Goal: Task Accomplishment & Management: Complete application form

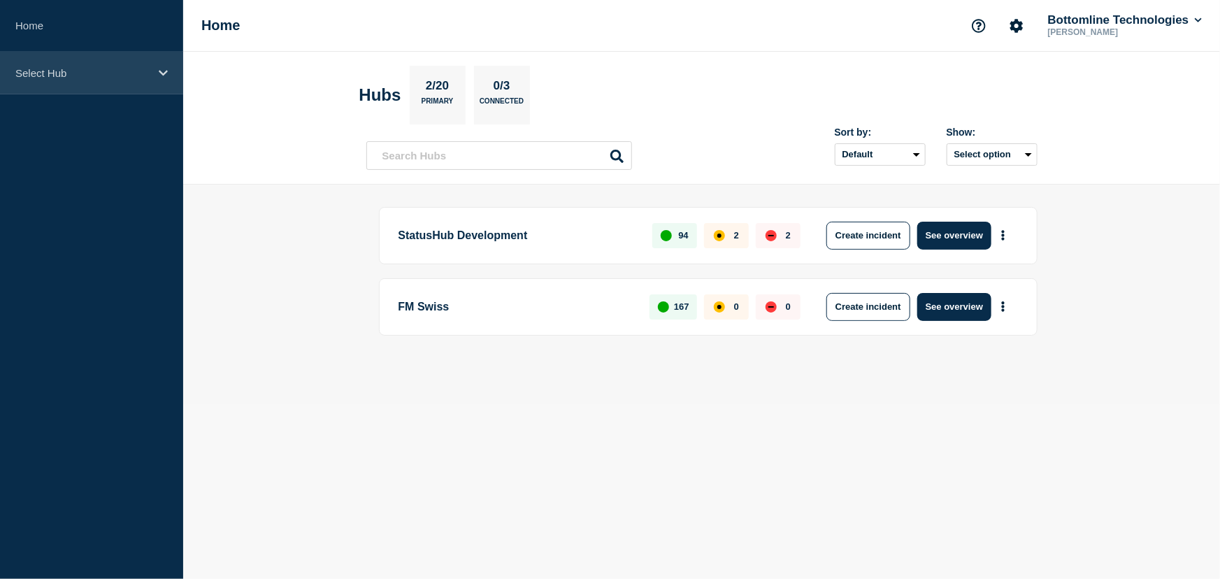
click at [24, 62] on div "Select Hub" at bounding box center [91, 73] width 183 height 43
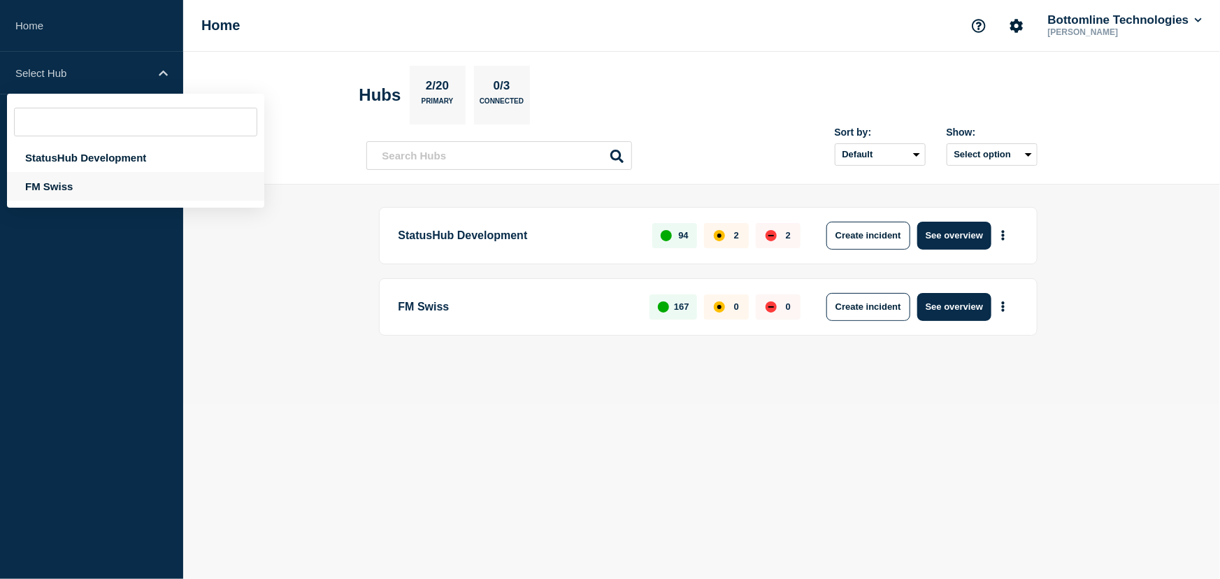
click at [45, 186] on div "FM Swiss" at bounding box center [135, 186] width 257 height 29
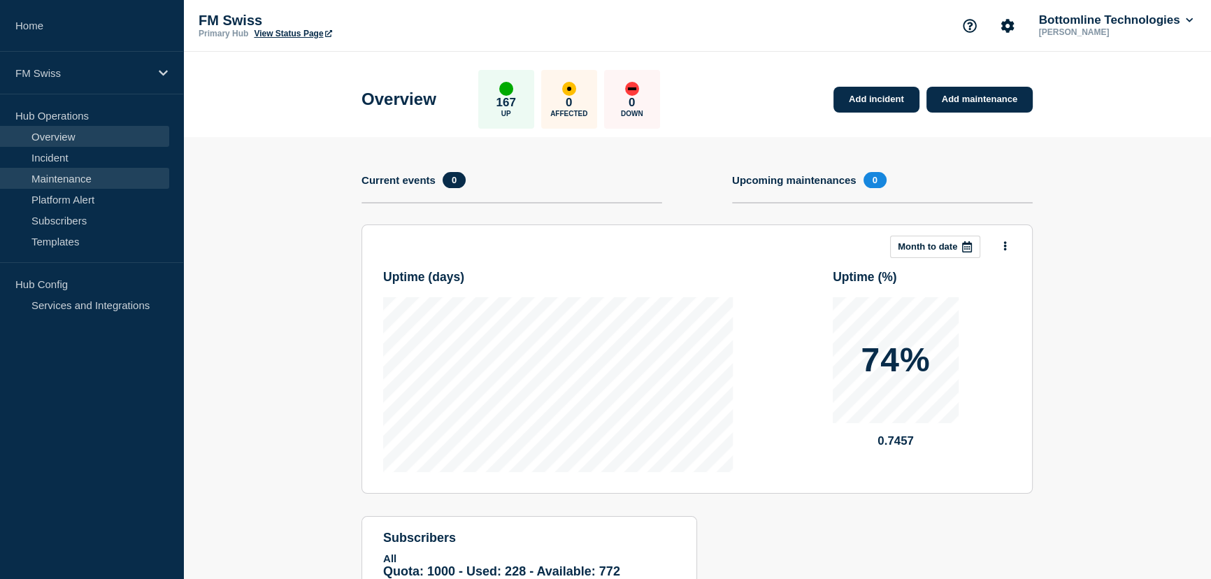
click at [64, 176] on link "Maintenance" at bounding box center [84, 178] width 169 height 21
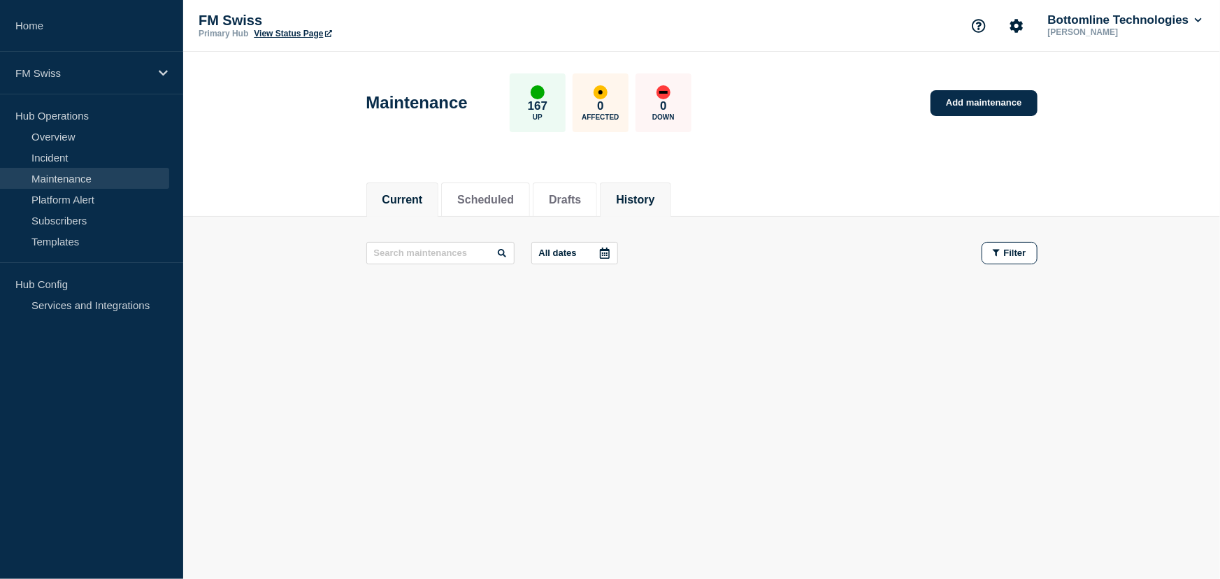
click at [649, 200] on button "History" at bounding box center [635, 200] width 38 height 13
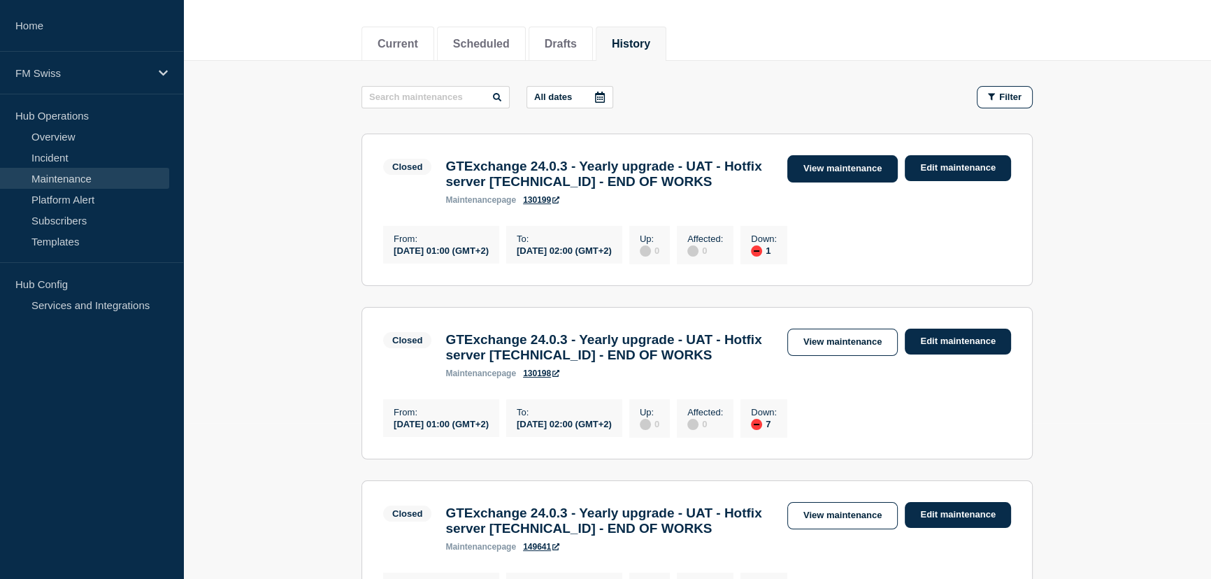
scroll to position [127, 0]
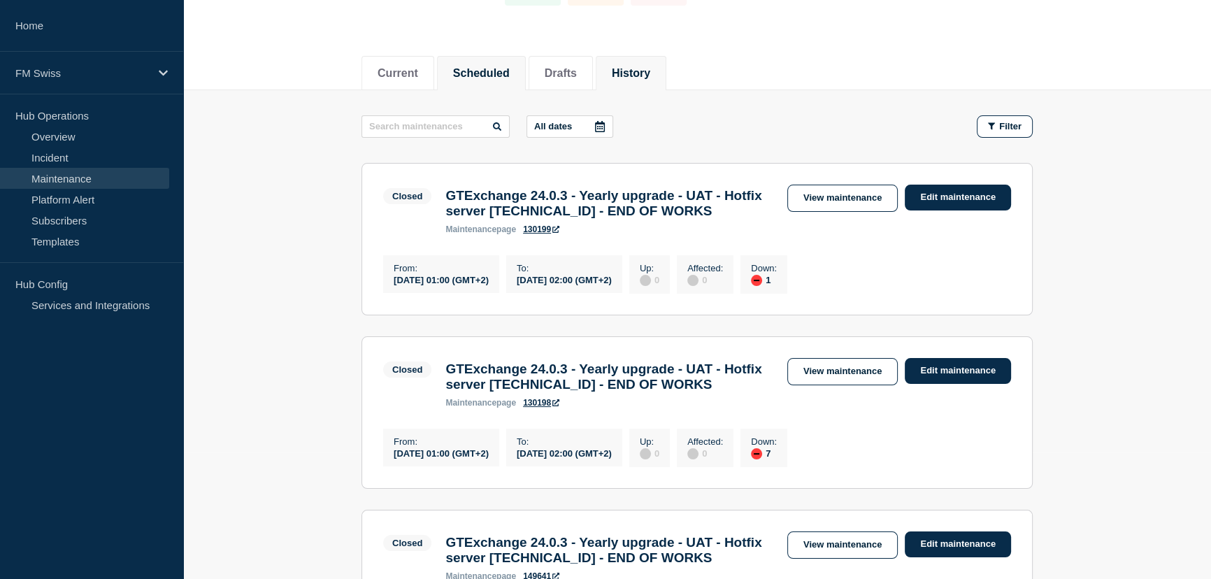
click at [484, 71] on button "Scheduled" at bounding box center [481, 73] width 57 height 13
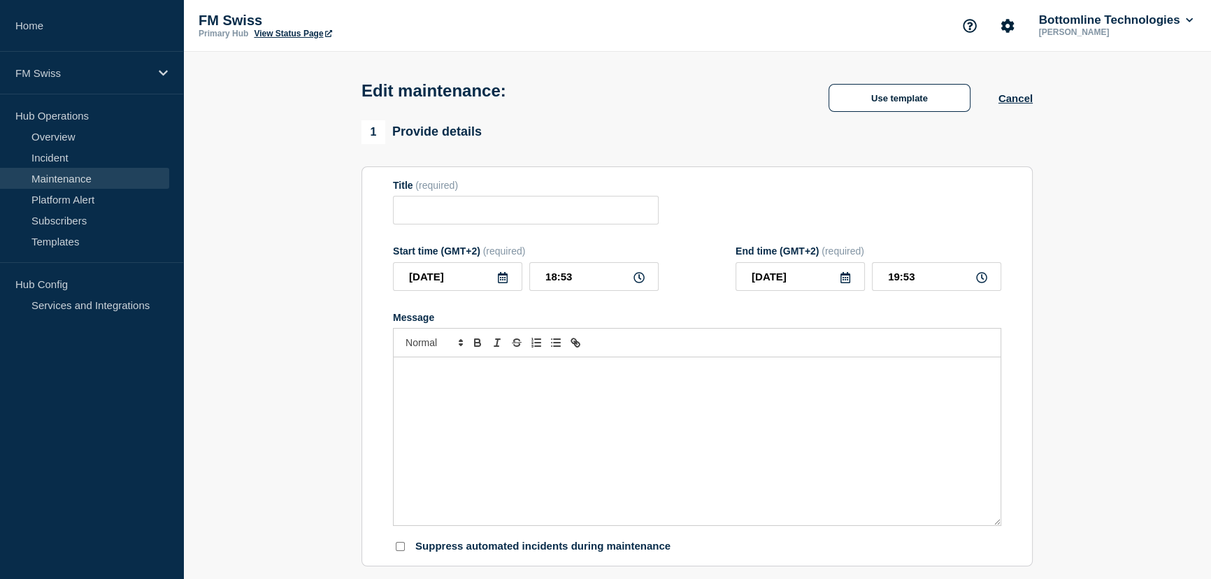
type input "GTExchange 24.0.3 - Yearly upgrade - UAT - Hotfix server [TECHNICAL_ID] - END O…"
type input "[DATE]"
type input "01:00"
type input "[DATE]"
type input "02:00"
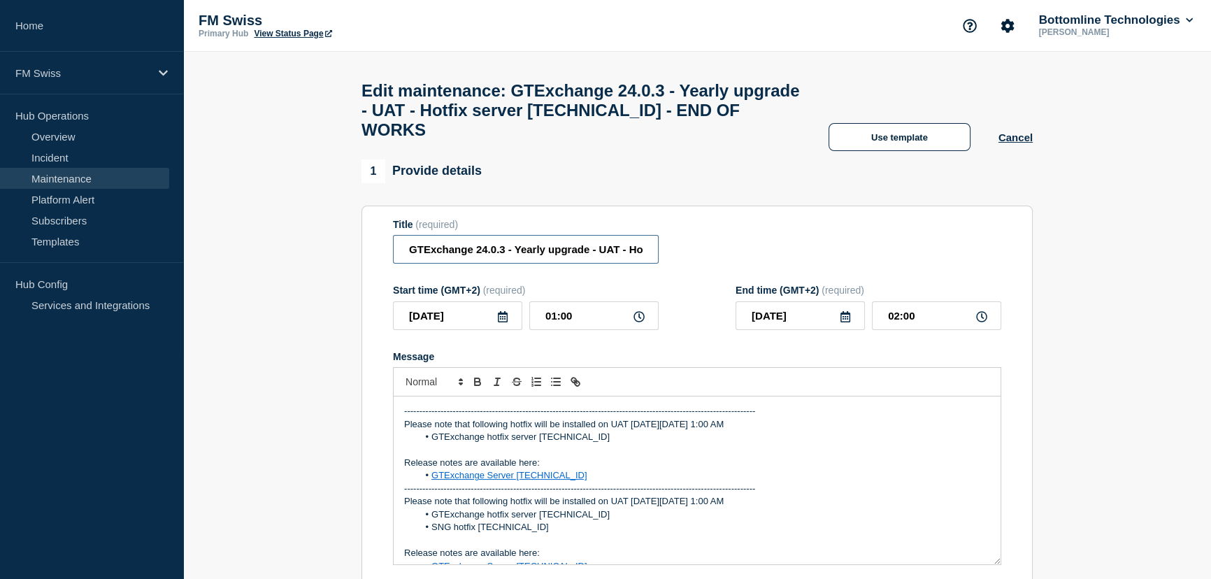
click at [603, 261] on input "GTExchange 24.0.3 - Yearly upgrade - UAT - Hotfix server 24.0.3.3 - END OF WORKS" at bounding box center [526, 249] width 266 height 29
click at [489, 261] on input "GTExchange 24.0.3 - Yearly upgrade - UAT - Hotfix server 24.0.3.3 - END OF WORKS" at bounding box center [526, 249] width 266 height 29
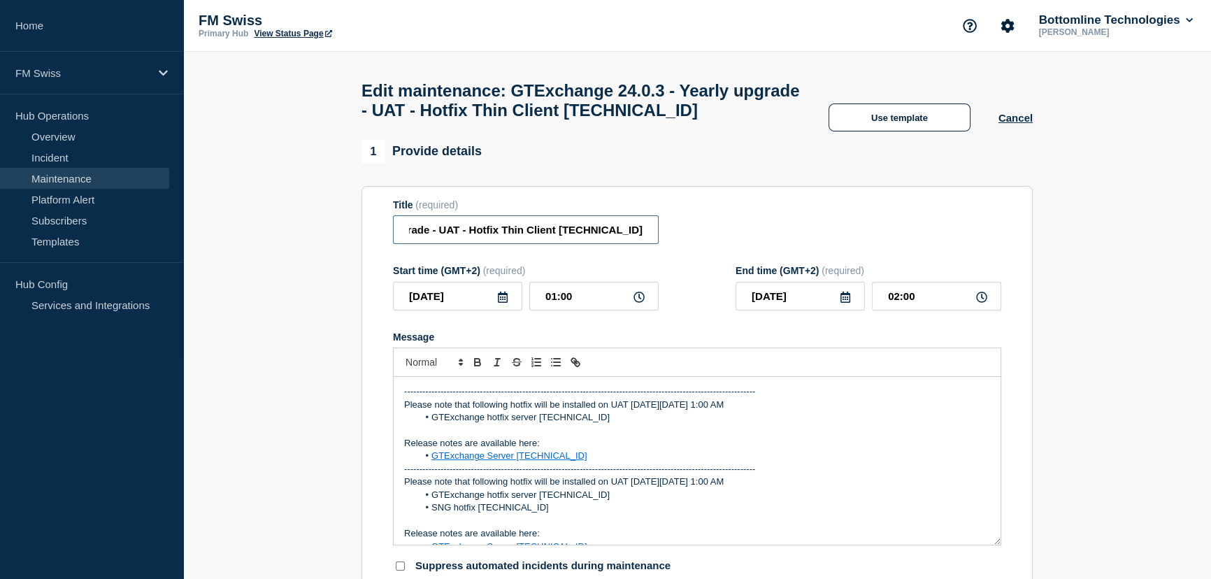
scroll to position [0, 113]
type input "GTExchange 24.0.3 - Yearly upgrade - UAT - Hotfix Thin Client [TECHNICAL_ID]"
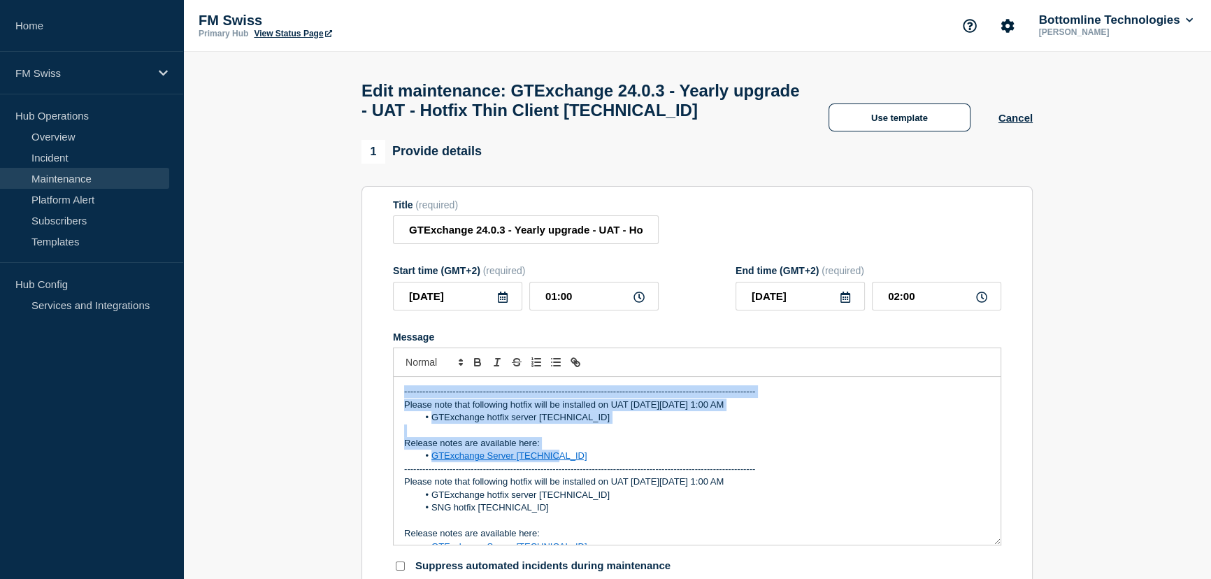
drag, startPoint x: 561, startPoint y: 465, endPoint x: 387, endPoint y: 398, distance: 186.3
click at [387, 398] on section "Title (required) GTExchange 24.0.3 - Yearly upgrade - UAT - Hotfix Thin Client …" at bounding box center [696, 386] width 671 height 401
copy div "-------------------------------------------------------------------------------…"
click at [401, 403] on div "-------------------------------------------------------------------------------…" at bounding box center [697, 461] width 607 height 168
click at [404, 398] on p "-------------------------------------------------------------------------------…" at bounding box center [697, 391] width 586 height 13
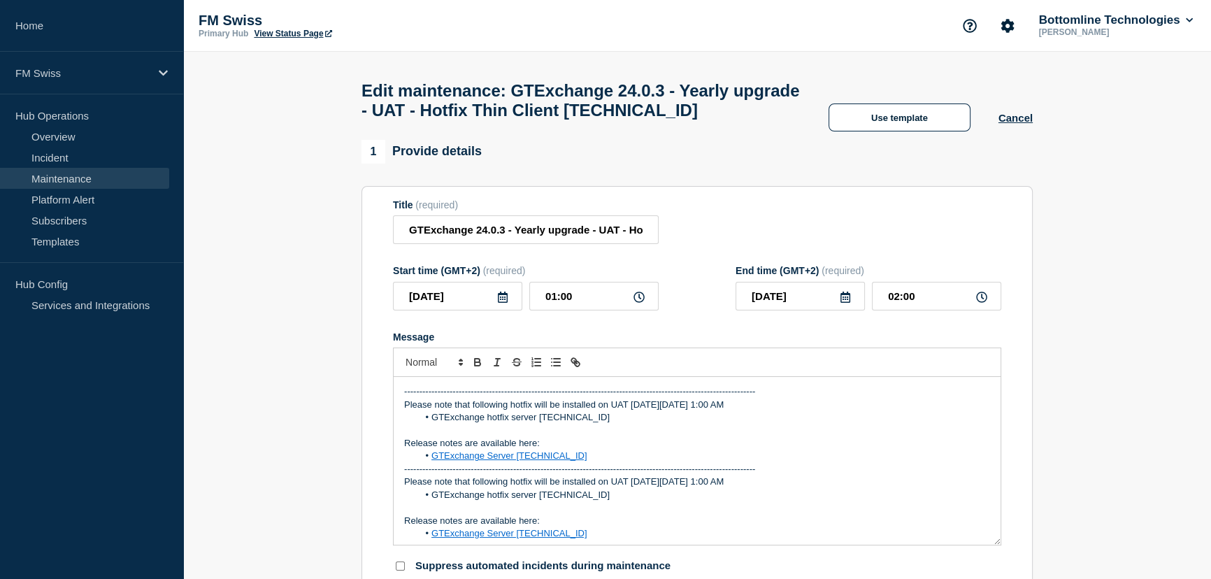
click at [684, 410] on p "Please note that following hotfix will be installed on UAT [DATE][DATE] 1:00 AM" at bounding box center [697, 404] width 586 height 13
click at [685, 411] on p "Please note that following hotfix will be installed on UAT [DATE][DATE] 1:00 AM" at bounding box center [697, 404] width 586 height 13
click at [517, 424] on li "GTExchange hotfix server [TECHNICAL_ID]" at bounding box center [704, 417] width 572 height 13
drag, startPoint x: 556, startPoint y: 465, endPoint x: 433, endPoint y: 468, distance: 122.4
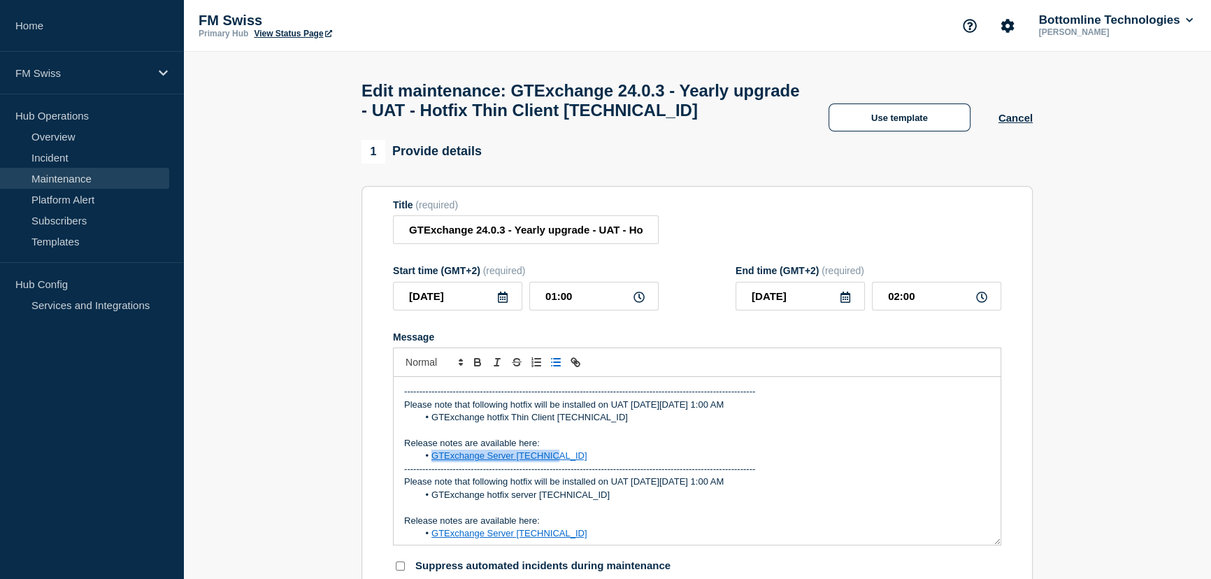
click at [433, 462] on li "GTExchange Server [TECHNICAL_ID]" at bounding box center [704, 455] width 572 height 13
click at [574, 363] on line "Toggle link" at bounding box center [575, 362] width 3 height 3
drag, startPoint x: 511, startPoint y: 426, endPoint x: 554, endPoint y: 427, distance: 43.4
click at [554, 424] on li "GTExchange hotfix Thin Client [TECHNICAL_ID]" at bounding box center [704, 417] width 572 height 13
copy li "Thin Client"
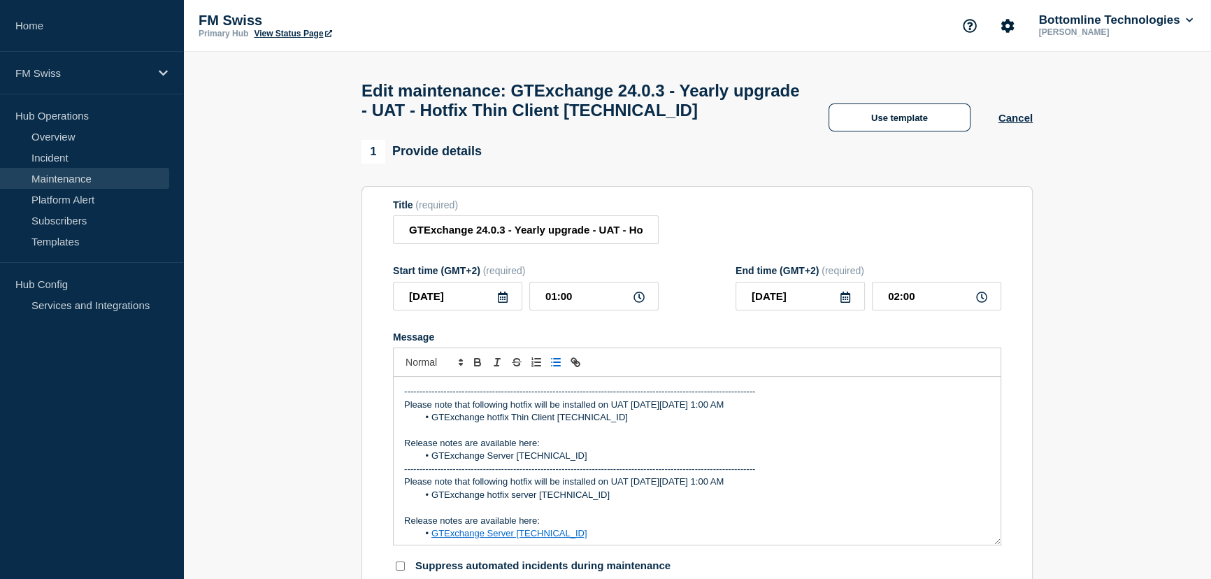
click at [492, 461] on li "GTExchange Server [TECHNICAL_ID]" at bounding box center [704, 455] width 572 height 13
drag, startPoint x: 563, startPoint y: 465, endPoint x: 431, endPoint y: 463, distance: 132.1
click at [431, 462] on li "GTExchange Thin Client [TECHNICAL_ID]" at bounding box center [704, 455] width 572 height 13
click at [577, 368] on icon "Toggle link" at bounding box center [575, 362] width 13 height 13
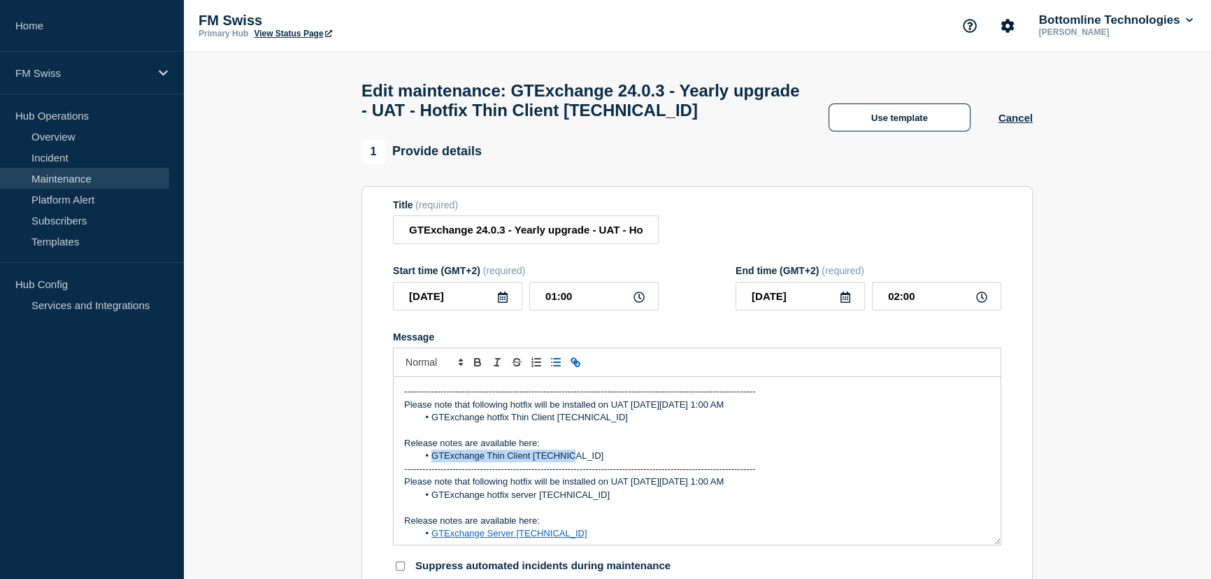
type input "GTExchange Thin Client [TECHNICAL_ID]"
click at [586, 487] on link at bounding box center [581, 481] width 32 height 10
click at [641, 445] on p "Release notes are available here:" at bounding box center [697, 443] width 586 height 13
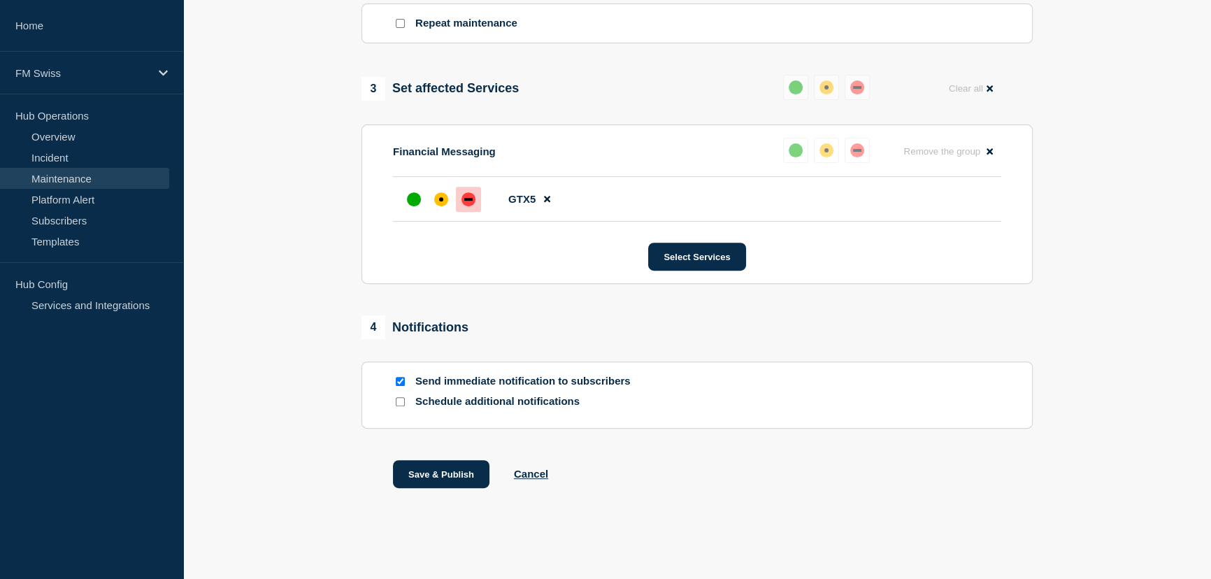
scroll to position [667, 0]
click at [398, 380] on input "Send immediate notification to subscribers" at bounding box center [400, 381] width 9 height 9
checkbox input "false"
click at [442, 473] on button "Save & Publish" at bounding box center [441, 474] width 96 height 28
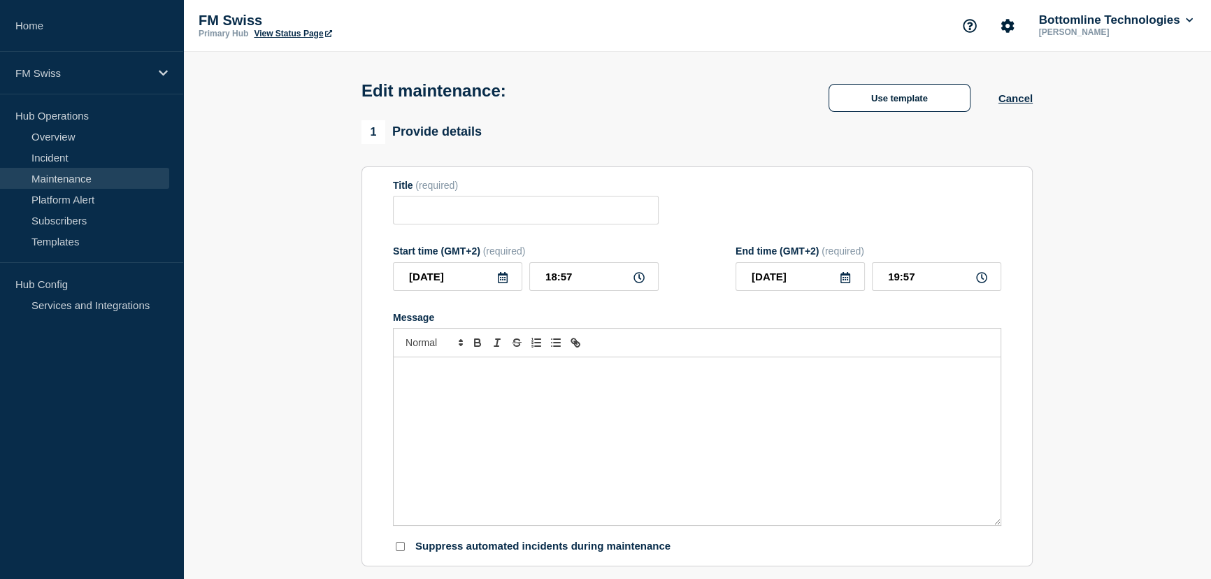
type input "GTExchange 24.0.3 - Yearly upgrade - UAT - Hotfix server 24.0.3.3 - END OF WORKS"
type input "[DATE]"
type input "01:00"
type input "[DATE]"
type input "02:00"
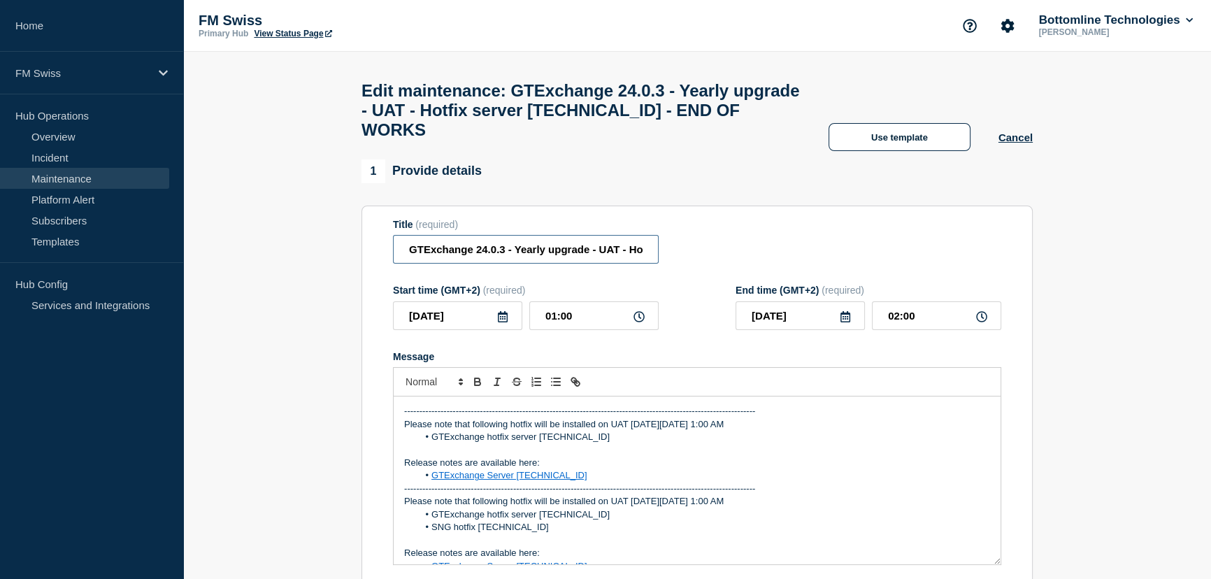
click at [537, 264] on input "GTExchange 24.0.3 - Yearly upgrade - UAT - Hotfix server 24.0.3.3 - END OF WORKS" at bounding box center [526, 249] width 266 height 29
click at [537, 264] on input "GTExchange 24.0.3 - Yearly upgrade - UAT - Hotfix server [TECHNICAL_ID] - END O…" at bounding box center [526, 249] width 266 height 29
paste input "Thin Client [TECHNICAL_ID]"
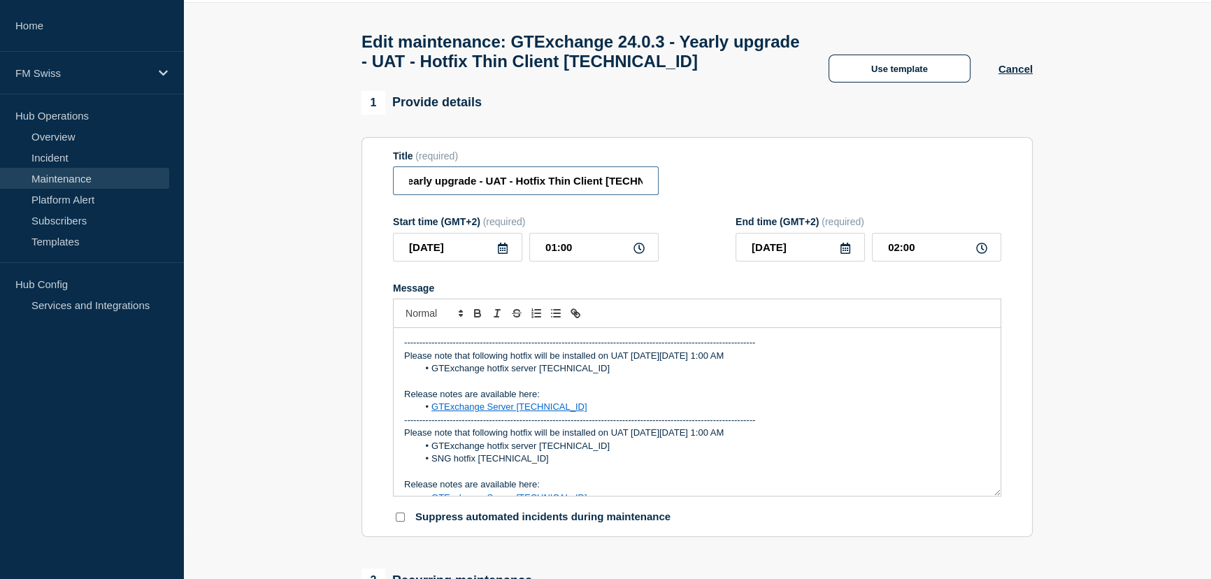
scroll to position [127, 0]
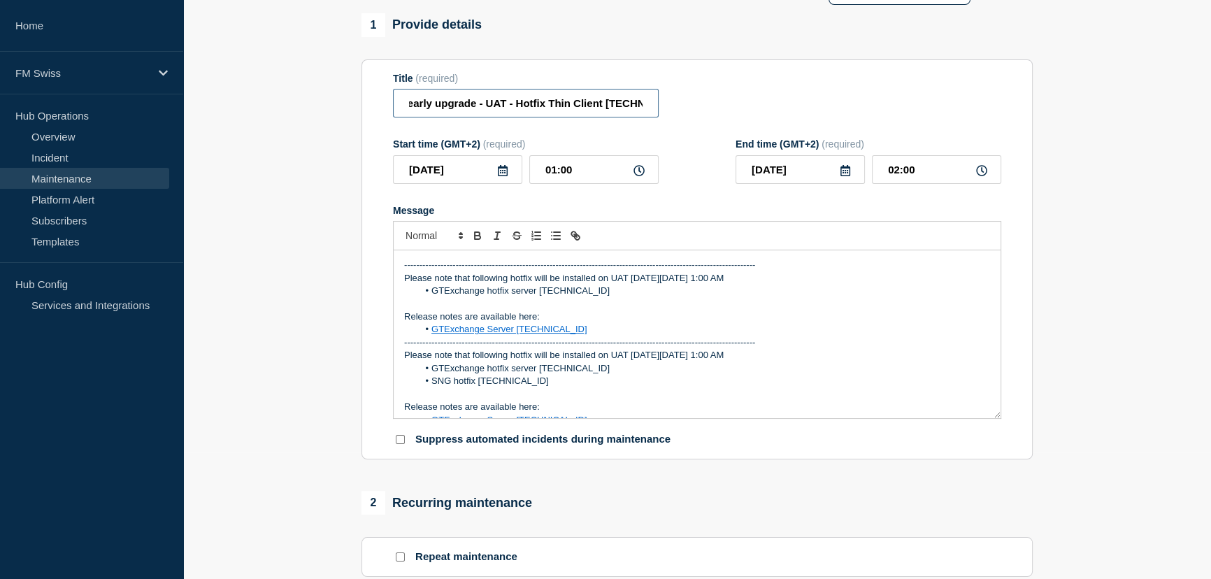
type input "GTExchange 24.0.3 - Yearly upgrade - UAT - Hotfix Thin Client [TECHNICAL_ID]"
click at [396, 272] on div "-------------------------------------------------------------------------------…" at bounding box center [697, 334] width 607 height 168
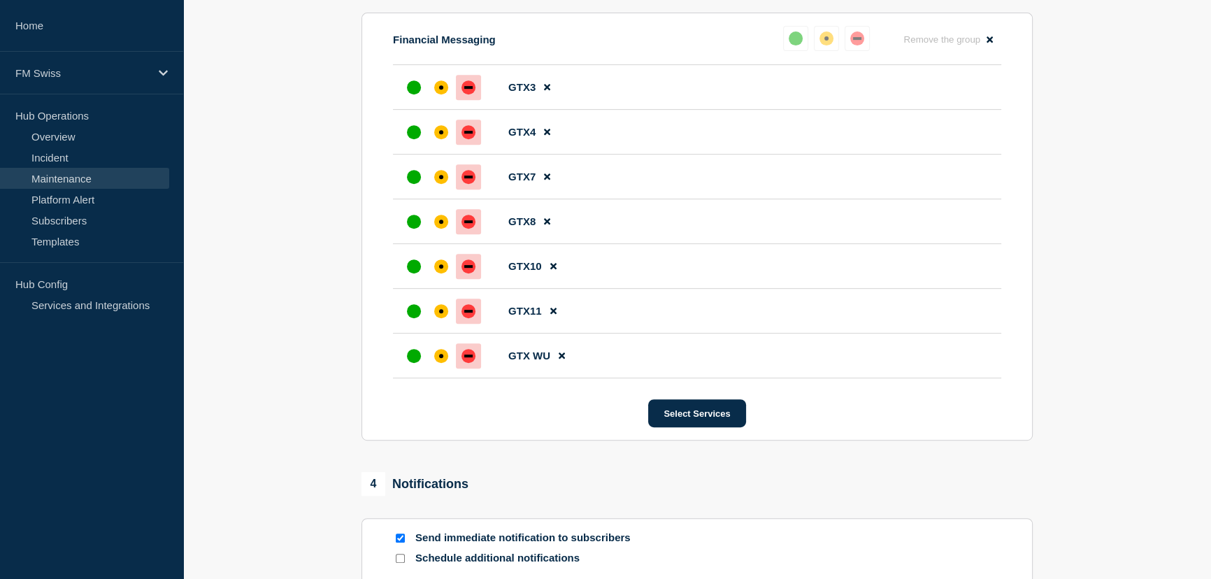
scroll to position [933, 0]
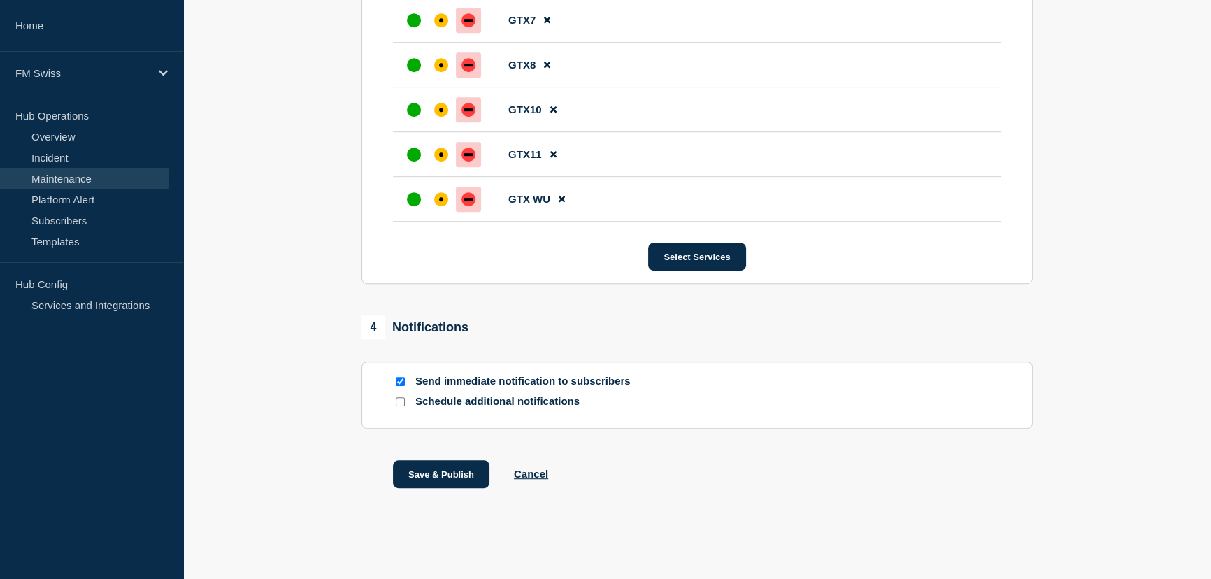
click at [396, 378] on input "Send immediate notification to subscribers" at bounding box center [400, 381] width 9 height 9
checkbox input "false"
click at [435, 469] on button "Save & Publish" at bounding box center [441, 474] width 96 height 28
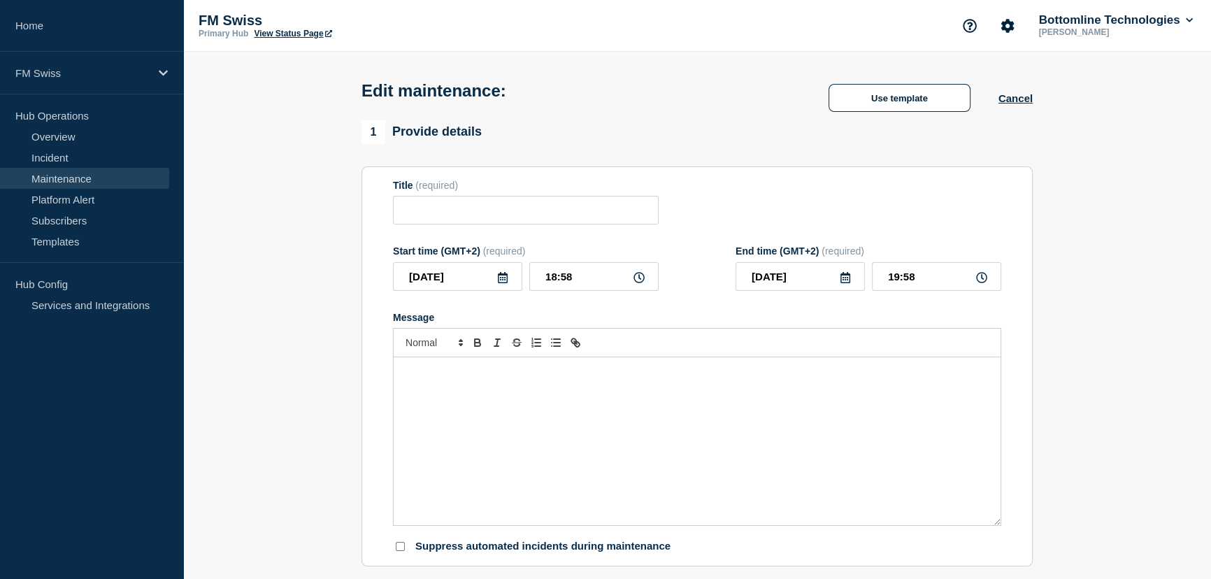
type input "GTExchange 24.0.3 - Yearly upgrade - UAT - Hotfix Thin Client [TECHNICAL_ID]"
type input "[DATE]"
type input "01:00"
type input "[DATE]"
type input "02:00"
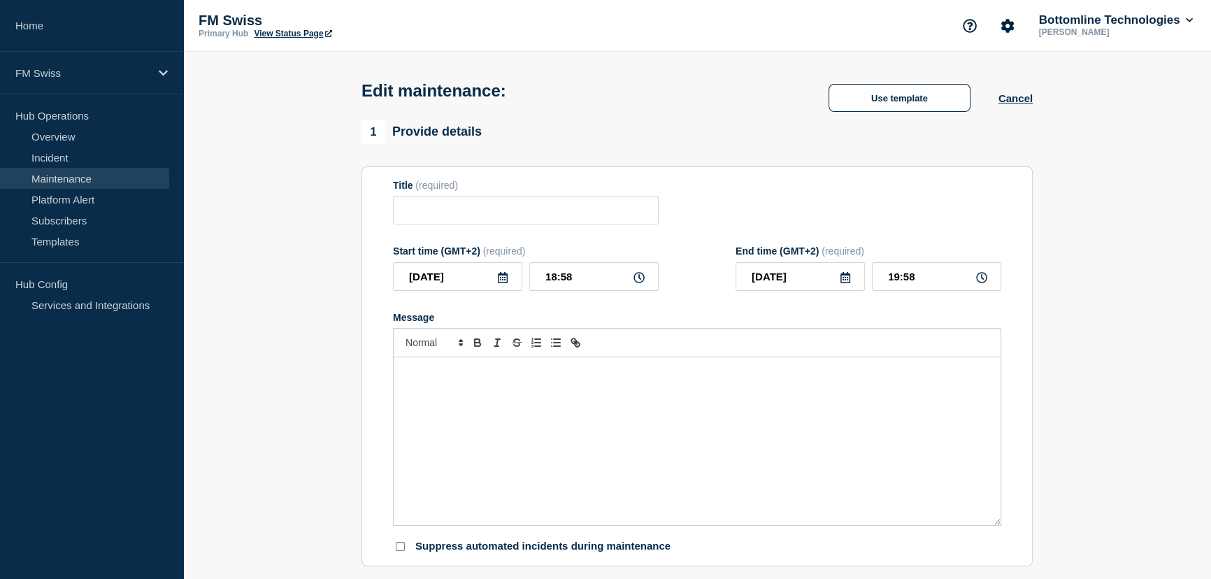
checkbox input "false"
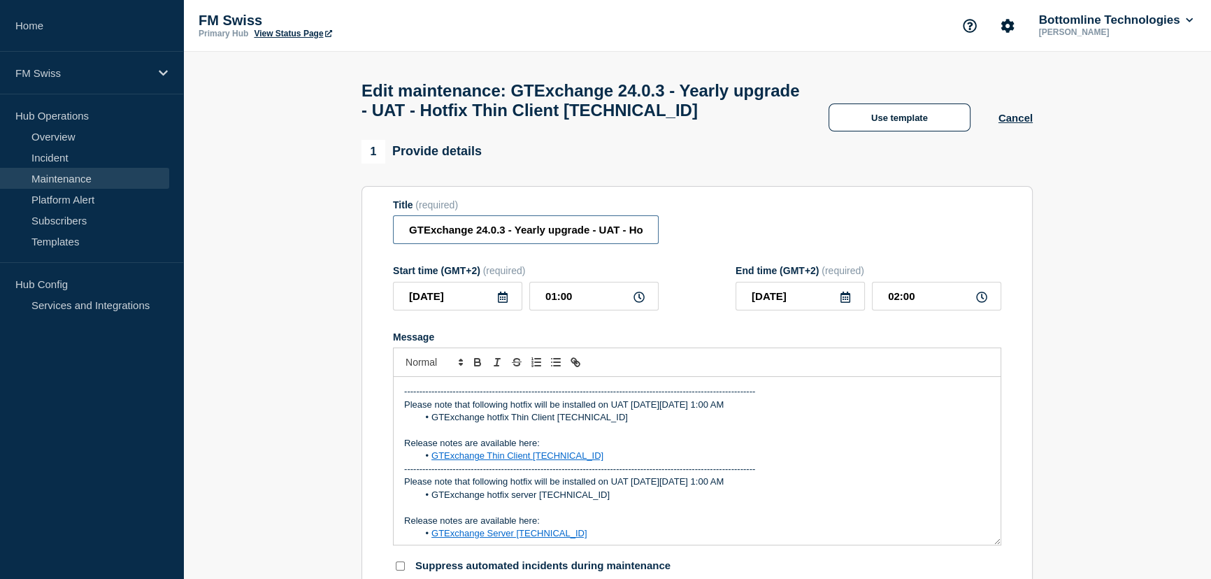
click at [561, 240] on input "GTExchange 24.0.3 - Yearly upgrade - UAT - Hotfix Thin Client [TECHNICAL_ID]" at bounding box center [526, 229] width 266 height 29
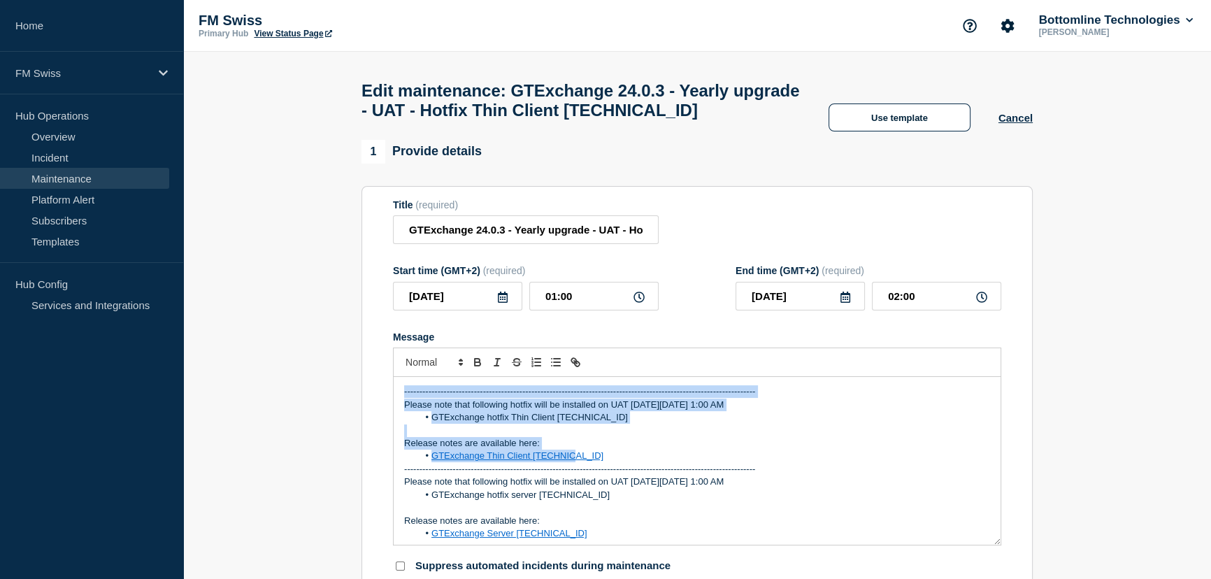
drag, startPoint x: 398, startPoint y: 399, endPoint x: 607, endPoint y: 461, distance: 218.7
click at [607, 461] on div "-------------------------------------------------------------------------------…" at bounding box center [697, 461] width 607 height 168
copy div "-------------------------------------------------------------------------------…"
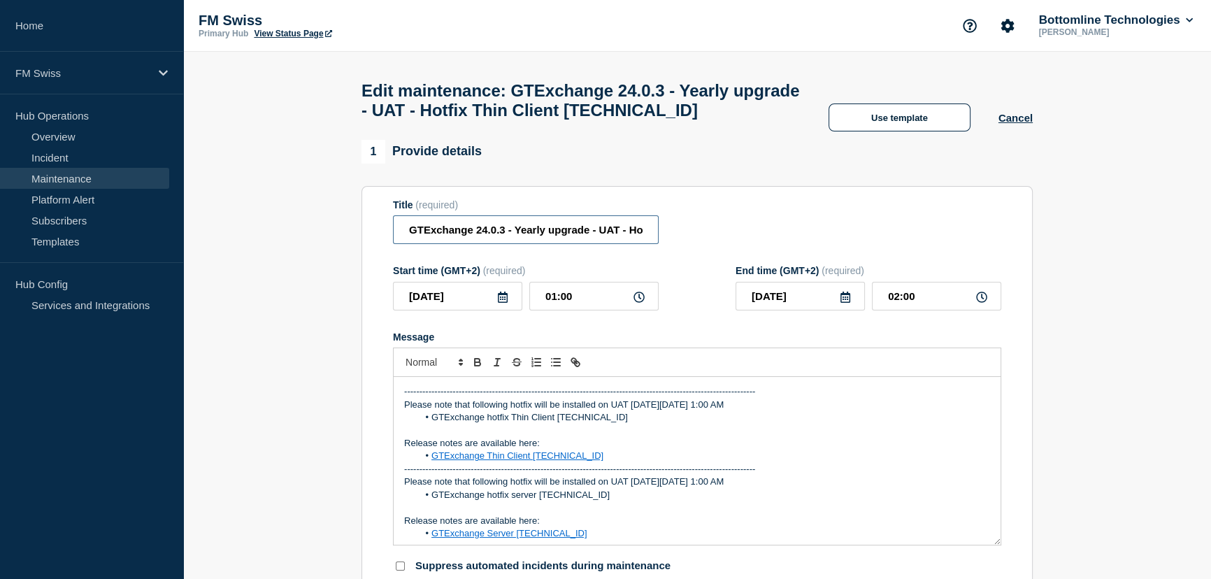
click at [571, 240] on input "GTExchange 24.0.3 - Yearly upgrade - UAT - Hotfix Thin Client [TECHNICAL_ID]" at bounding box center [526, 229] width 266 height 29
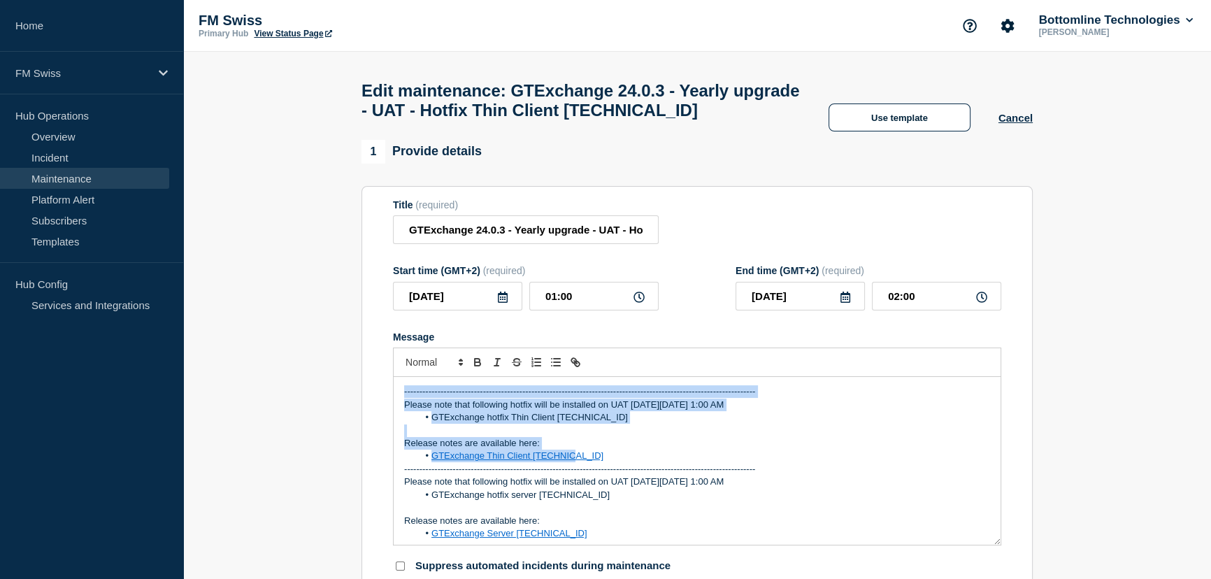
drag, startPoint x: 400, startPoint y: 398, endPoint x: 605, endPoint y: 459, distance: 214.5
click at [605, 459] on div "-------------------------------------------------------------------------------…" at bounding box center [697, 461] width 607 height 168
copy div "-------------------------------------------------------------------------------…"
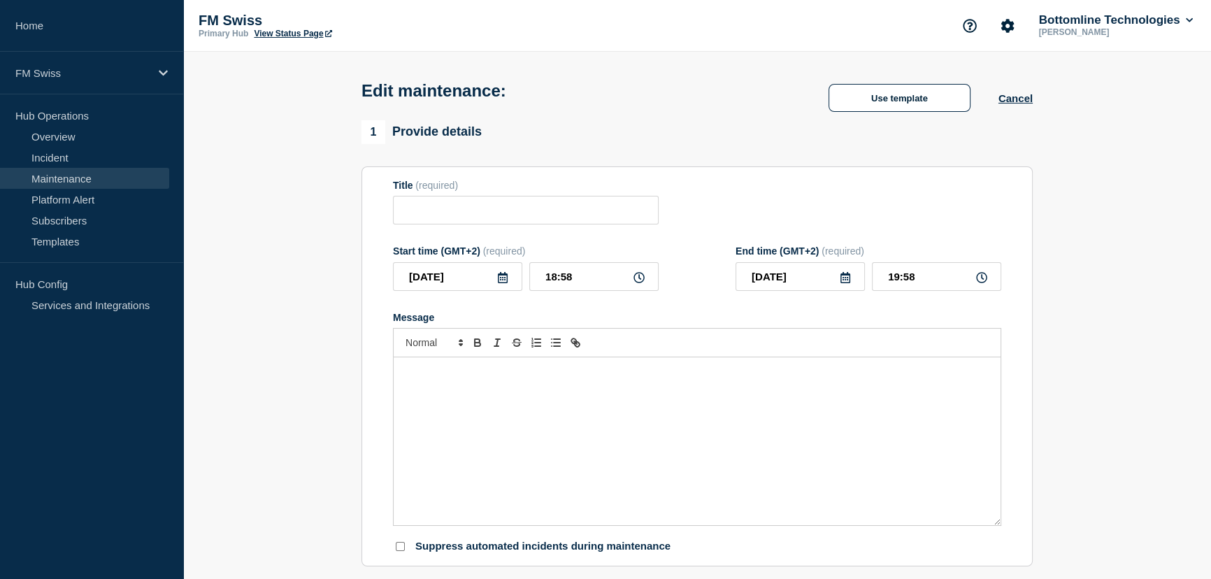
type input "GTExchange 24.0.3 - Yearly upgrade - UAT - Hotfix server [TECHNICAL_ID] - END O…"
type input "[DATE]"
type input "01:00"
type input "[DATE]"
type input "02:00"
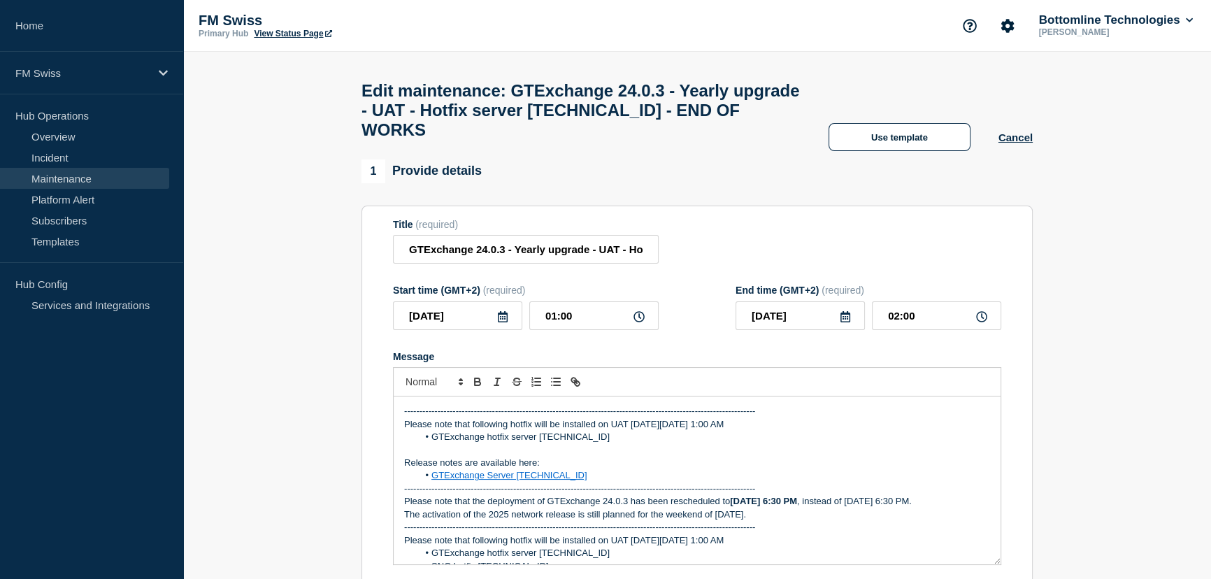
click at [398, 426] on div "-------------------------------------------------------------------------------…" at bounding box center [697, 480] width 607 height 168
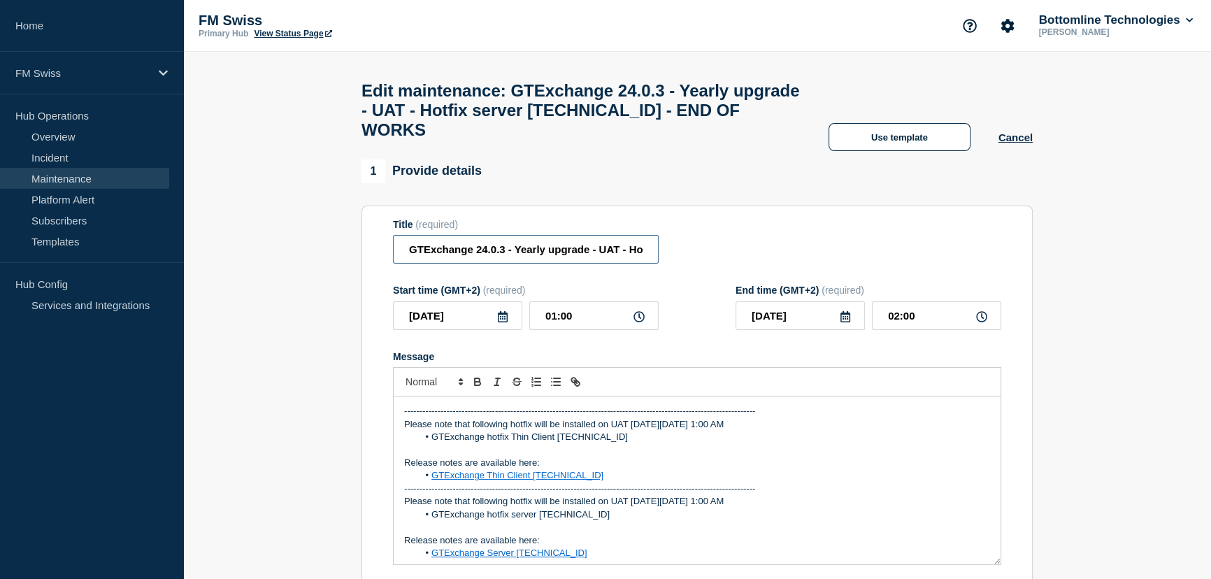
click at [461, 259] on input "GTExchange 24.0.3 - Yearly upgrade - UAT - Hotfix server [TECHNICAL_ID] - END O…" at bounding box center [526, 249] width 266 height 29
paste input "Thin Client [TECHNICAL_ID]"
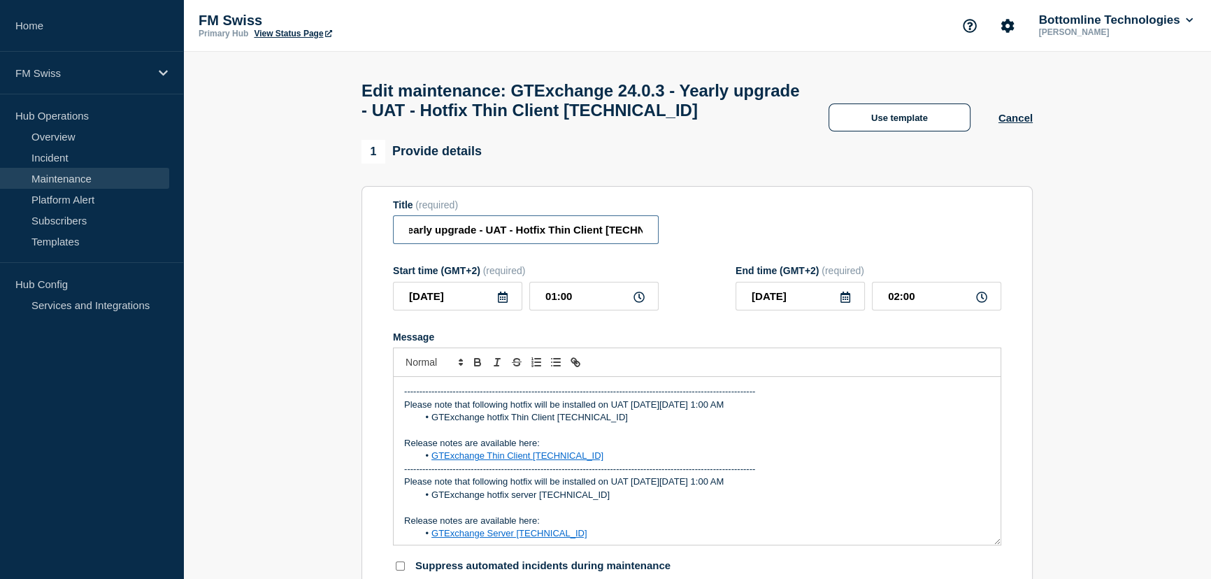
type input "GTExchange 24.0.3 - Yearly upgrade - UAT - Hotfix Thin Client [TECHNICAL_ID]"
click at [467, 305] on input "[DATE]" at bounding box center [457, 296] width 129 height 29
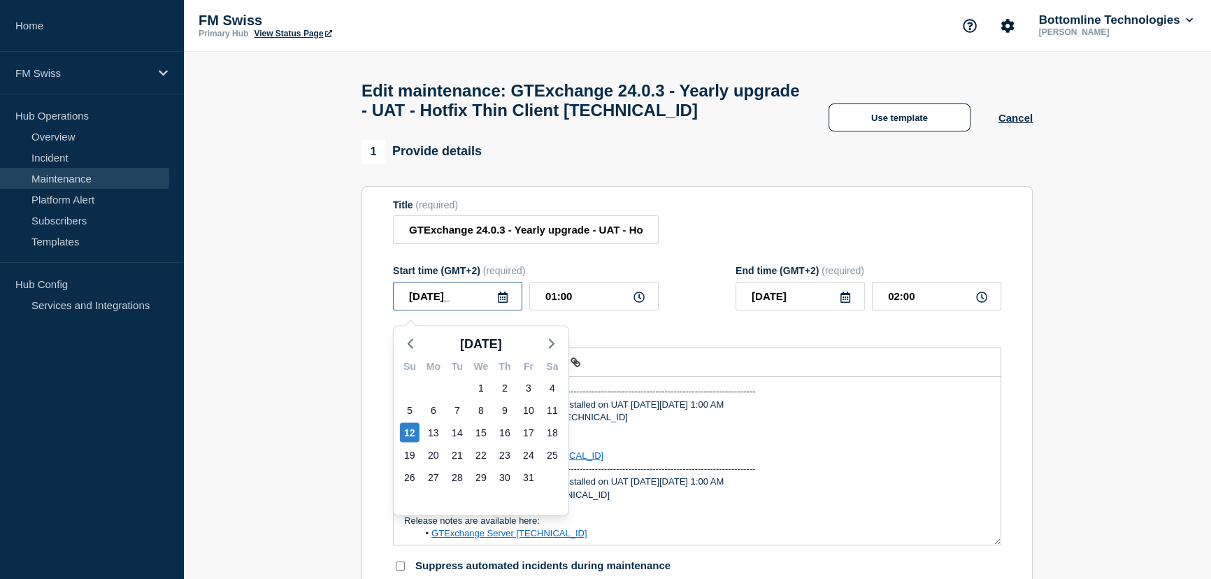
type input "[DATE]"
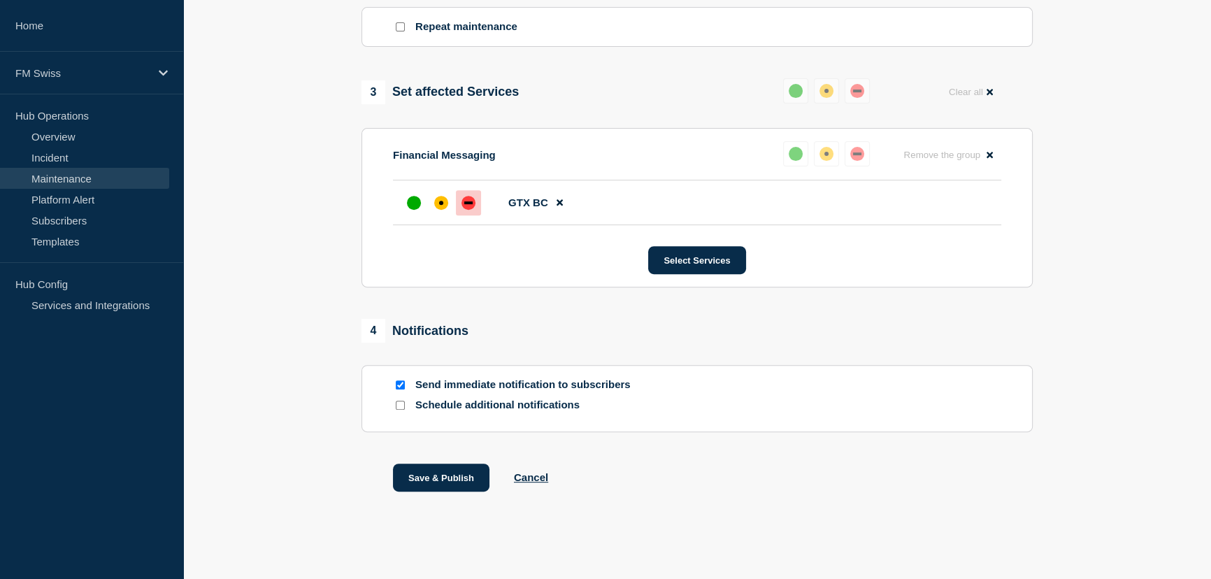
scroll to position [667, 0]
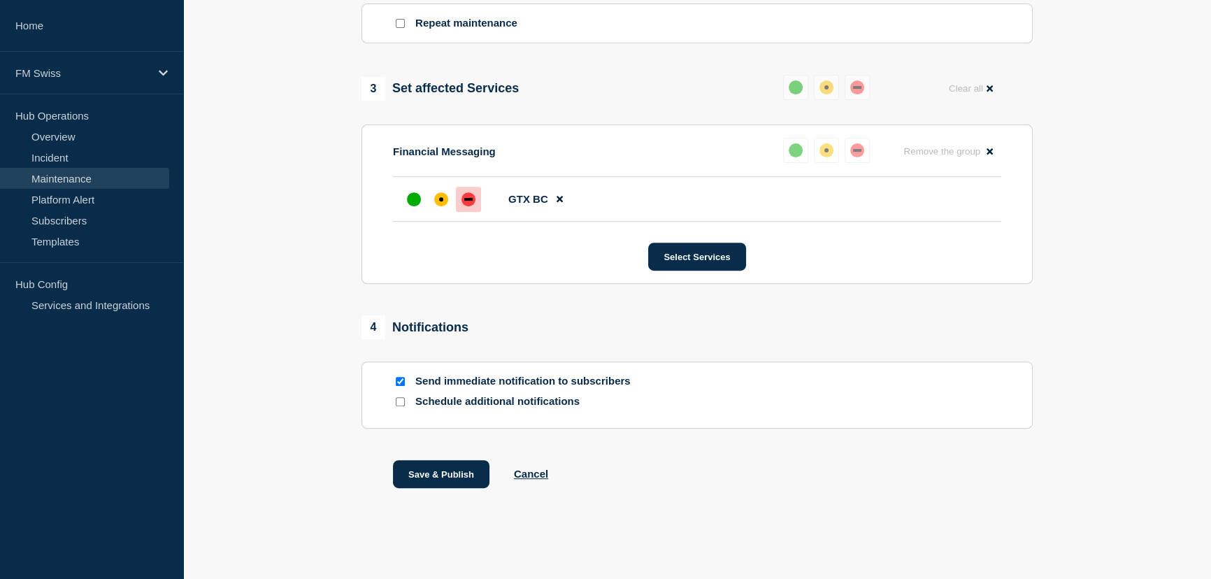
click at [401, 380] on input "Send immediate notification to subscribers" at bounding box center [400, 381] width 9 height 9
checkbox input "false"
click at [440, 468] on button "Save & Publish" at bounding box center [441, 474] width 96 height 28
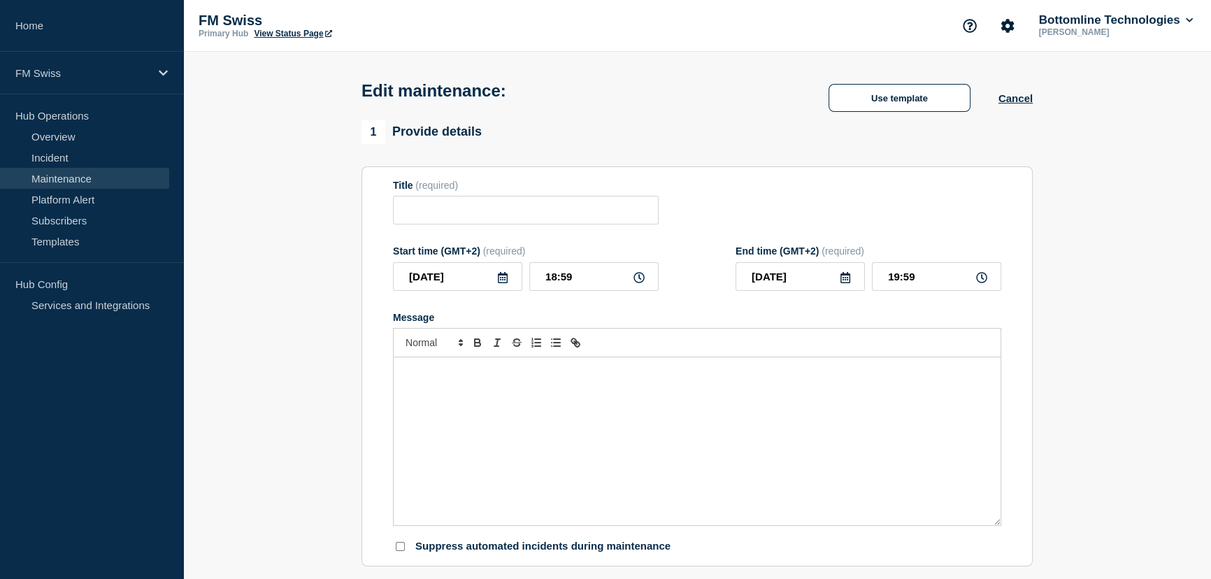
type input "GTExchange 24.0.3 - Yearly upgrade - UAT - Hotfix server 24.0.3.3 - END OF WORKS"
type input "[DATE]"
type input "01:00"
type input "[DATE]"
type input "02:00"
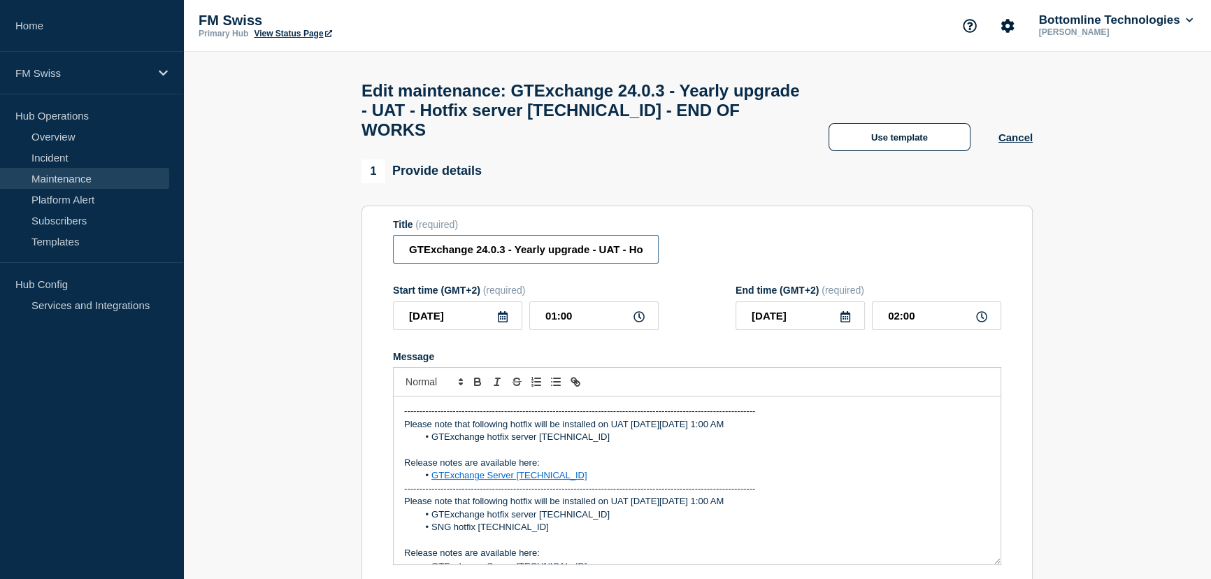
click at [513, 261] on input "GTExchange 24.0.3 - Yearly upgrade - UAT - Hotfix server 24.0.3.3 - END OF WORKS" at bounding box center [526, 249] width 266 height 29
paste input "Thin Client 24.0.3.3"
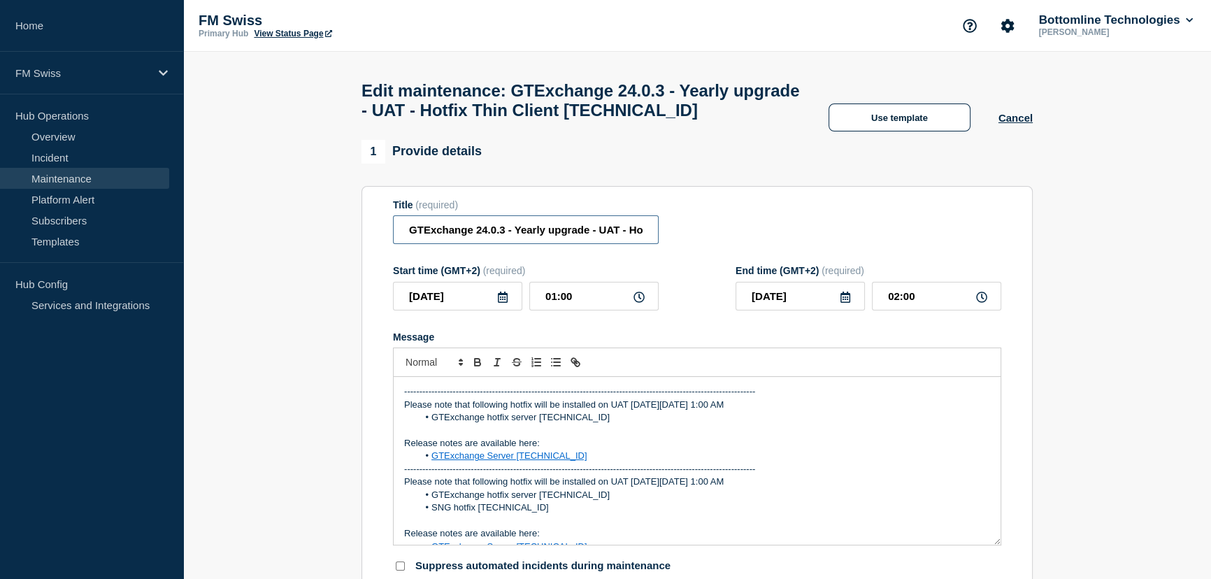
scroll to position [0, 113]
type input "GTExchange 24.0.3 - Yearly upgrade - UAT - Hotfix Thin Client [TECHNICAL_ID]"
click at [468, 305] on input "[DATE]" at bounding box center [457, 296] width 129 height 29
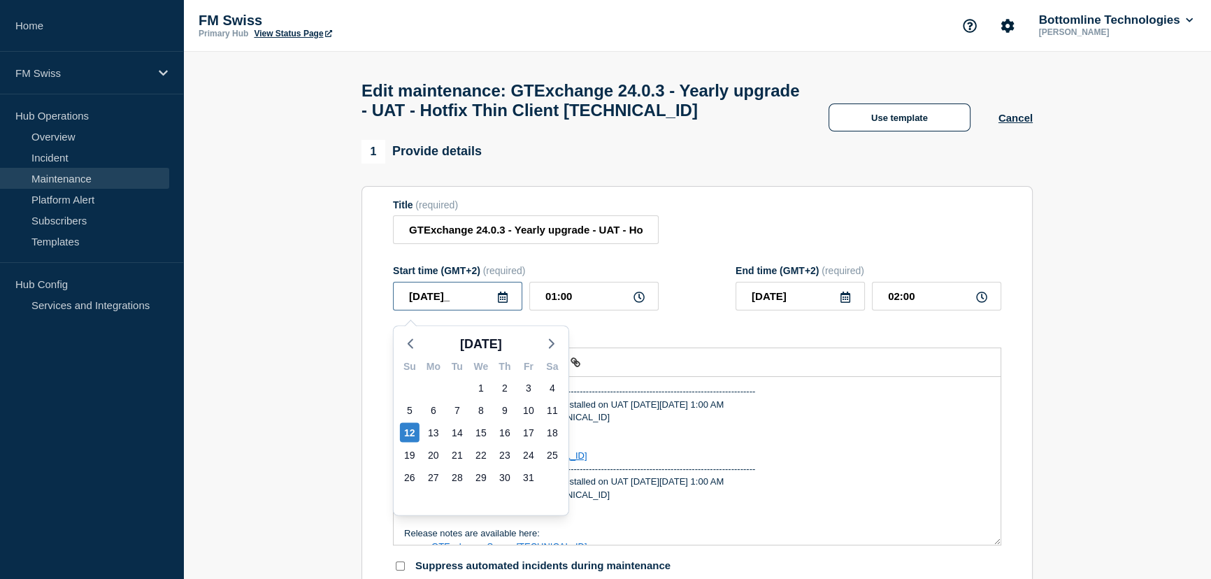
type input "[DATE]"
click at [684, 332] on form "Title (required) GTExchange 24.0.3 - Yearly upgrade - UAT - Hotfix Thin Client …" at bounding box center [697, 386] width 608 height 374
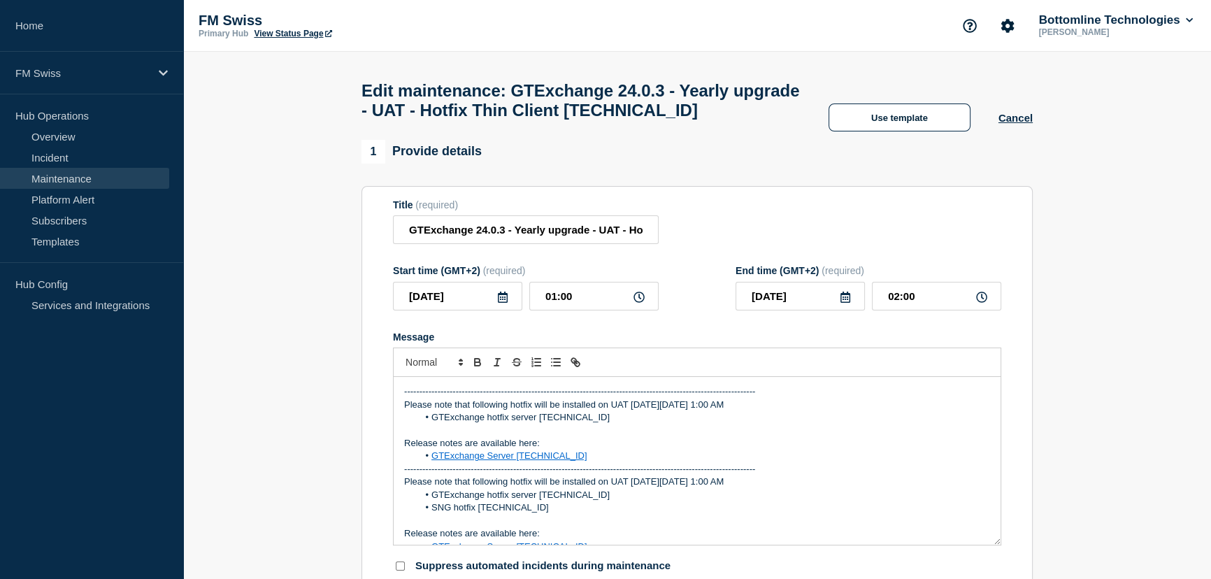
click at [400, 402] on div "-------------------------------------------------------------------------------…" at bounding box center [697, 461] width 607 height 168
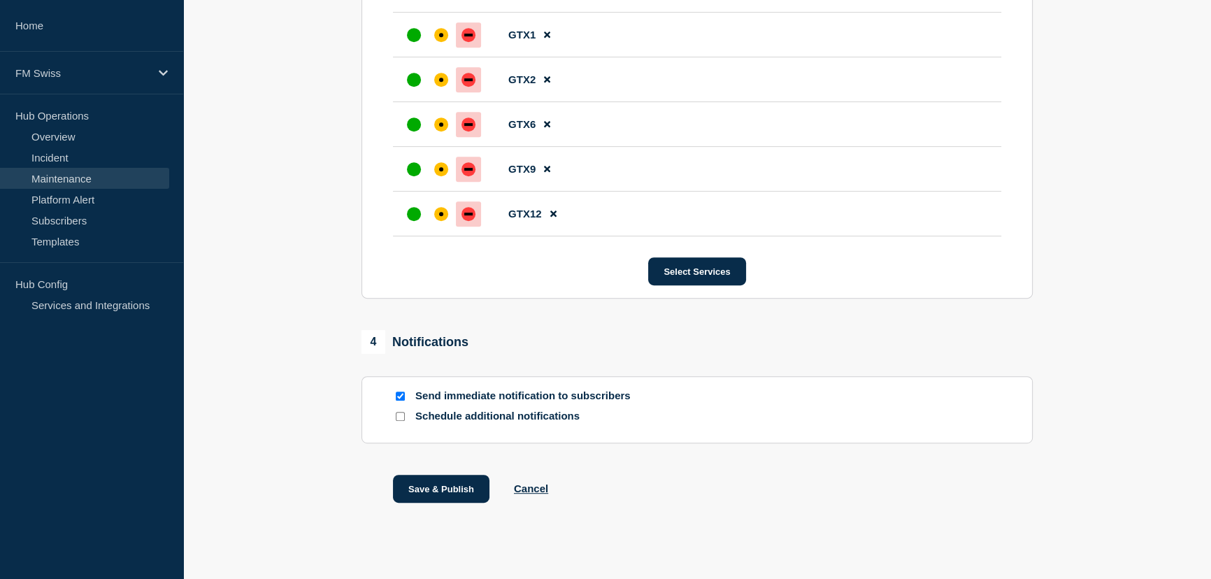
scroll to position [826, 0]
click at [398, 399] on input "Send immediate notification to subscribers" at bounding box center [400, 394] width 9 height 9
checkbox input "false"
click at [448, 489] on button "Save & Publish" at bounding box center [441, 487] width 96 height 28
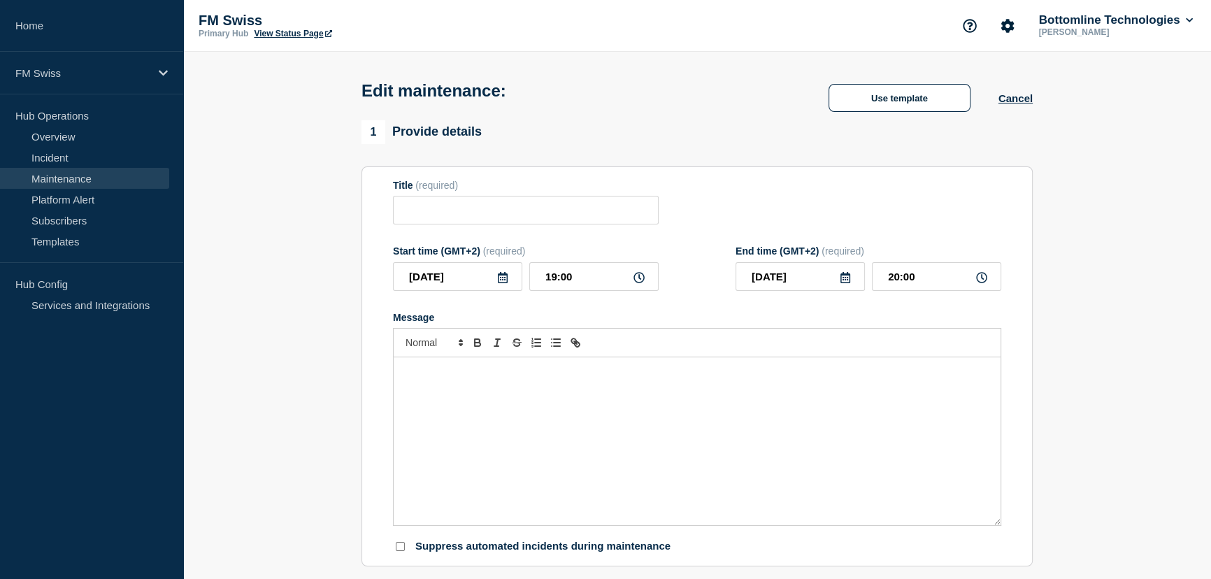
type input "GTExchange 24.0.3 - Yearly upgrade - UAT - Hotfix Thin Client [TECHNICAL_ID]"
type input "[DATE]"
type input "01:00"
type input "[DATE]"
type input "02:00"
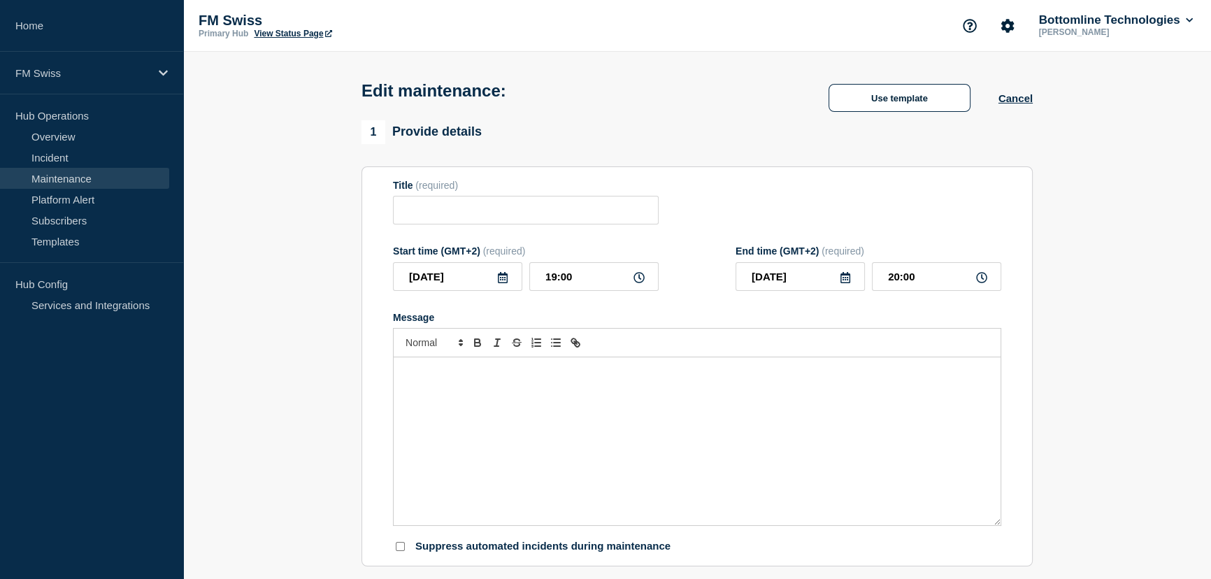
checkbox input "false"
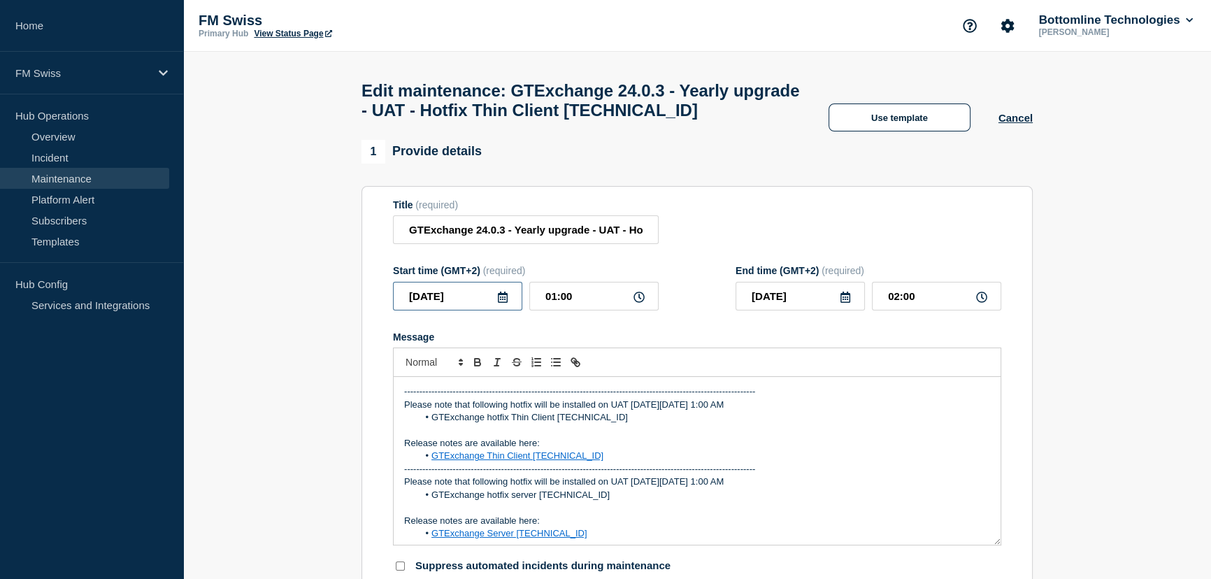
click at [468, 305] on input "[DATE]" at bounding box center [457, 296] width 129 height 29
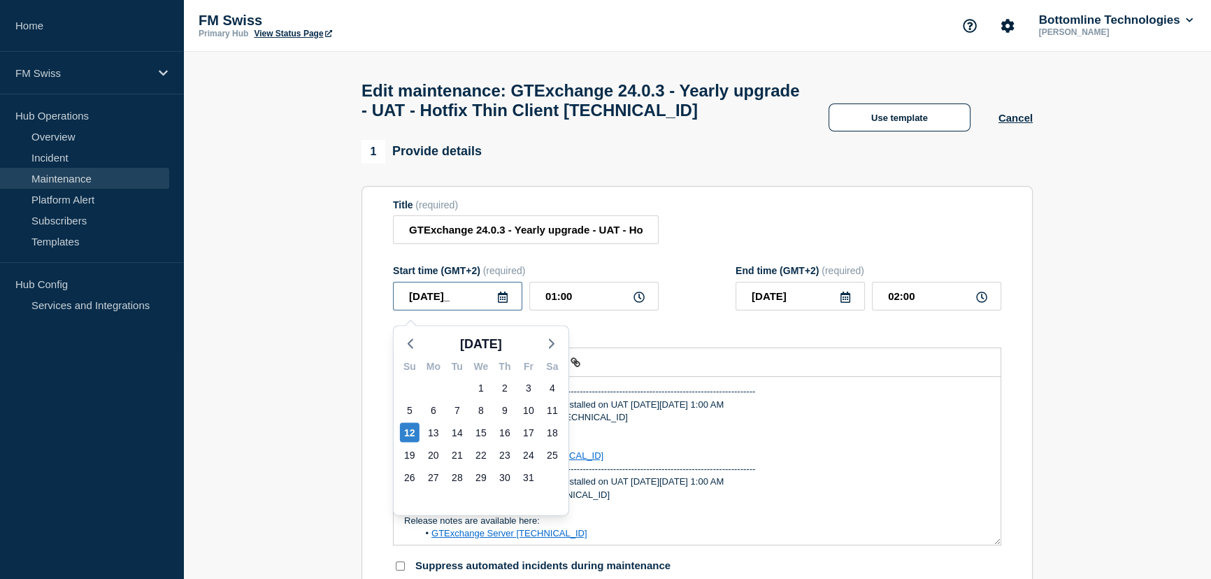
type input "[DATE]"
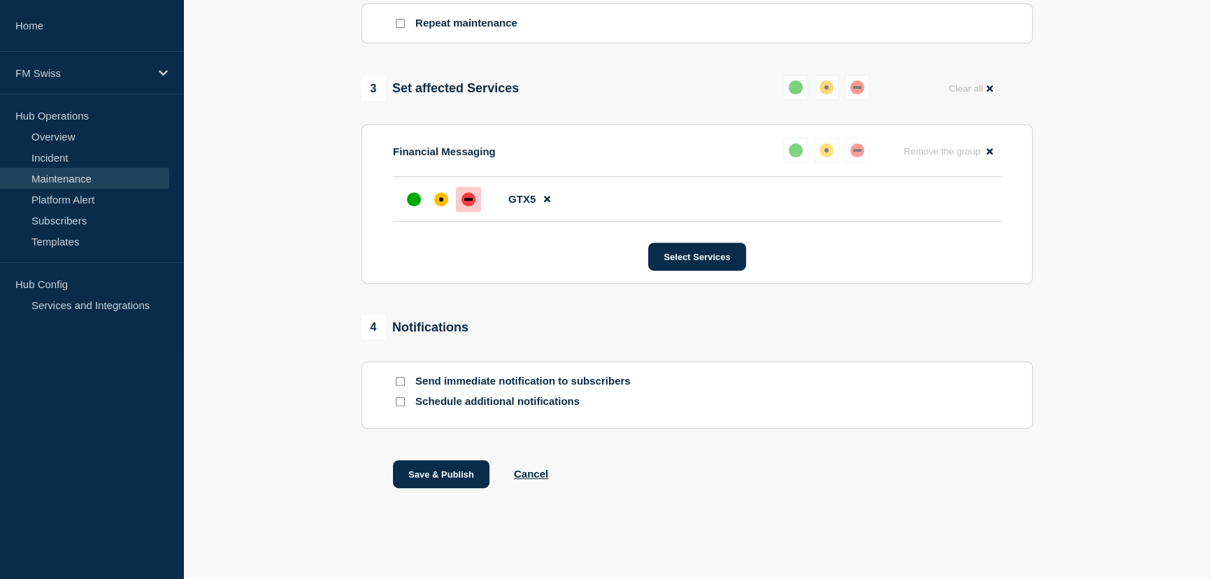
scroll to position [667, 0]
click at [438, 476] on button "Save & Publish" at bounding box center [441, 474] width 96 height 28
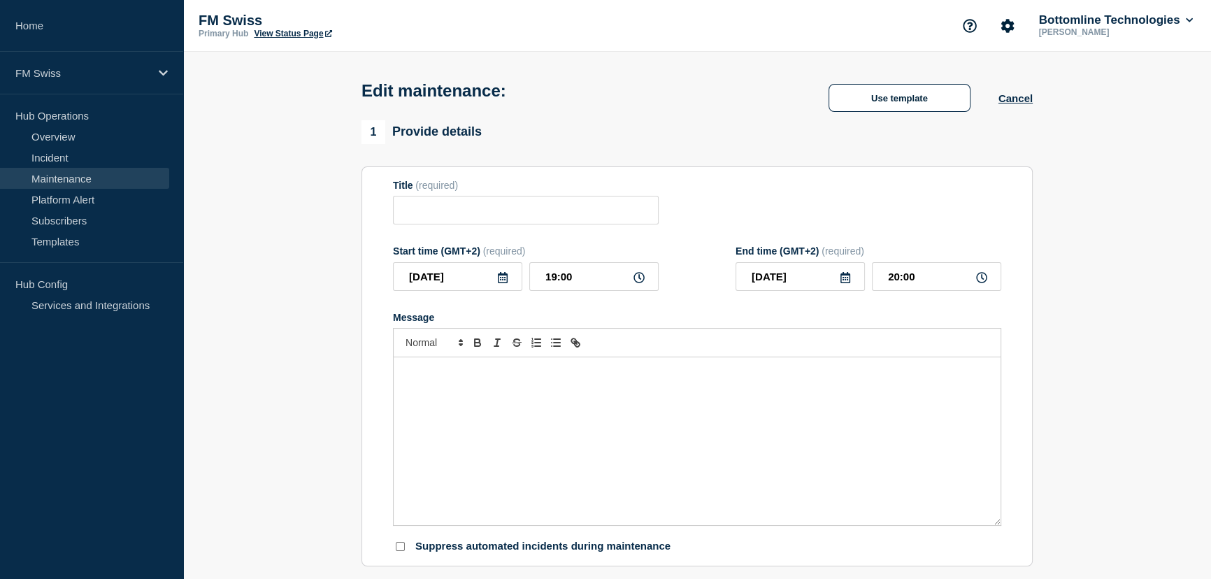
type input "GTExchange 24.0.3 - Yearly upgrade - UAT - Hotfix Thin Client [TECHNICAL_ID]"
type input "[DATE]"
type input "01:00"
type input "[DATE]"
type input "02:00"
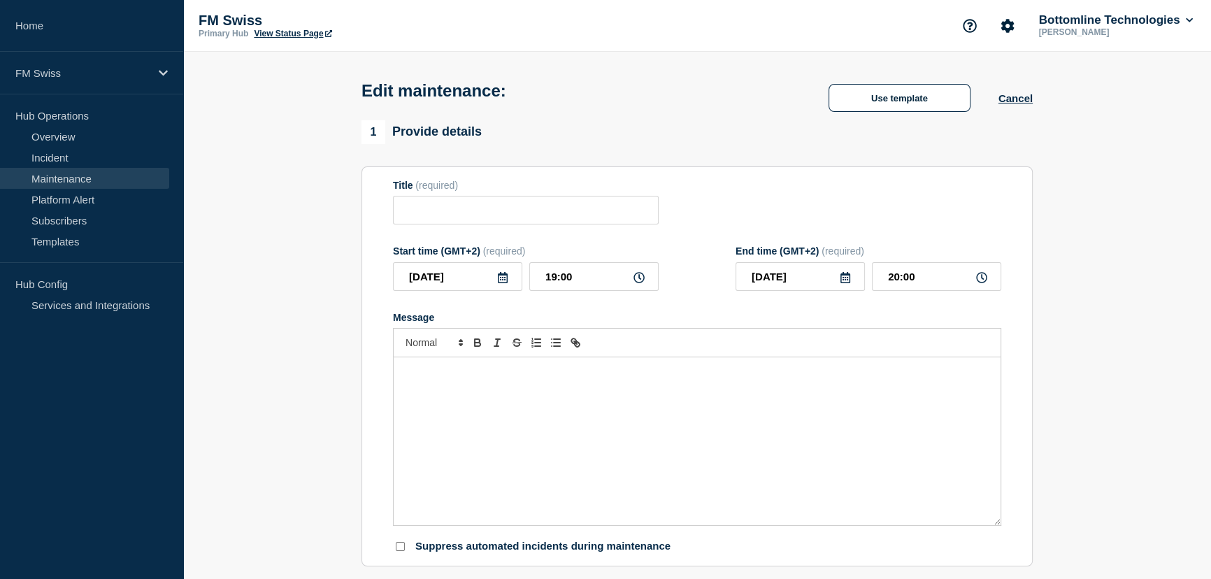
checkbox input "false"
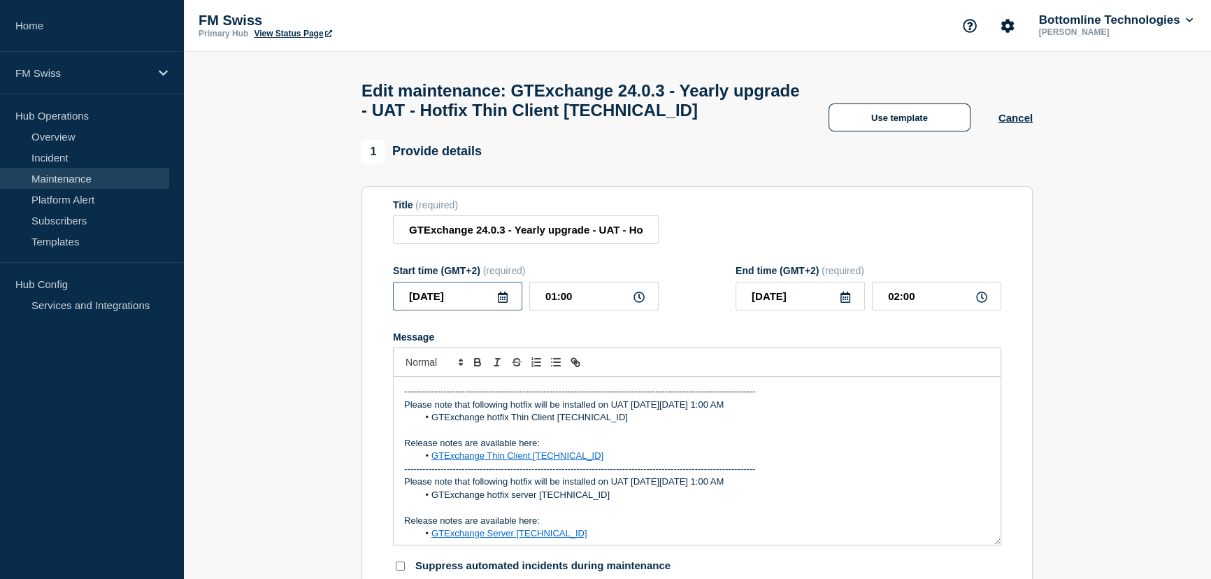
click at [471, 303] on input "[DATE]" at bounding box center [457, 296] width 129 height 29
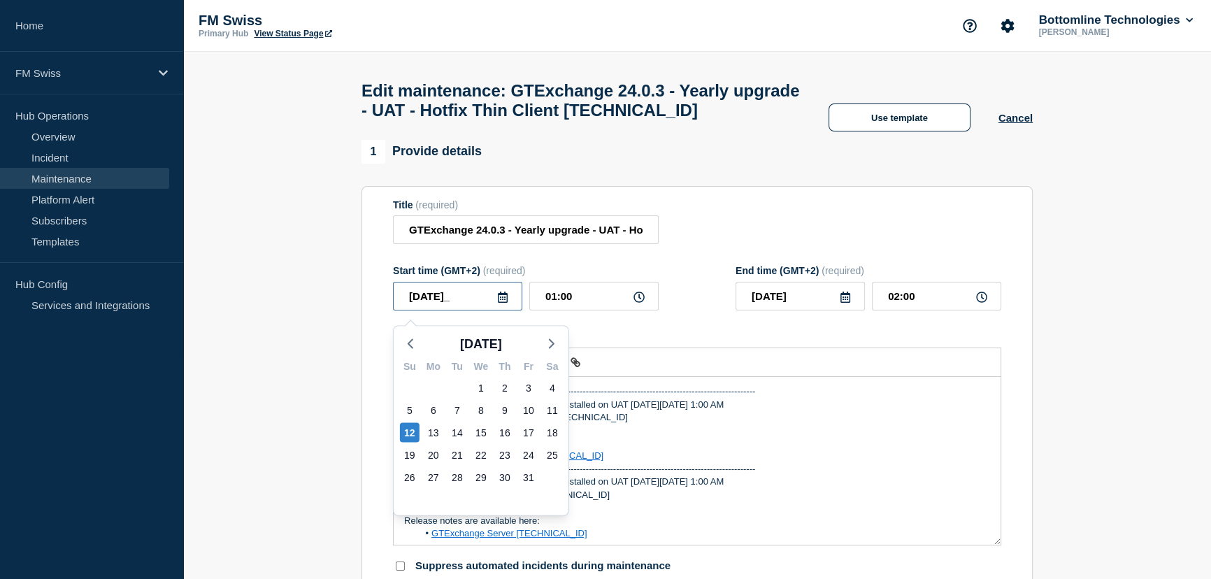
type input "[DATE]"
click at [809, 219] on div "Title (required) GTExchange 24.0.3 - Yearly upgrade - UAT - Hotfix Thin Client …" at bounding box center [697, 221] width 608 height 45
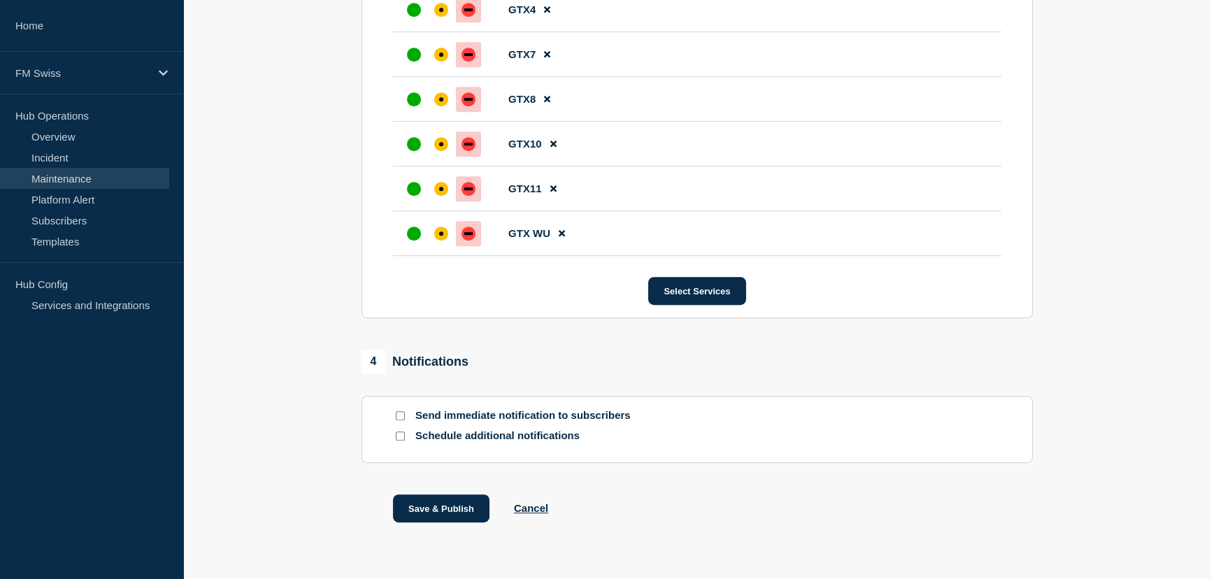
scroll to position [933, 0]
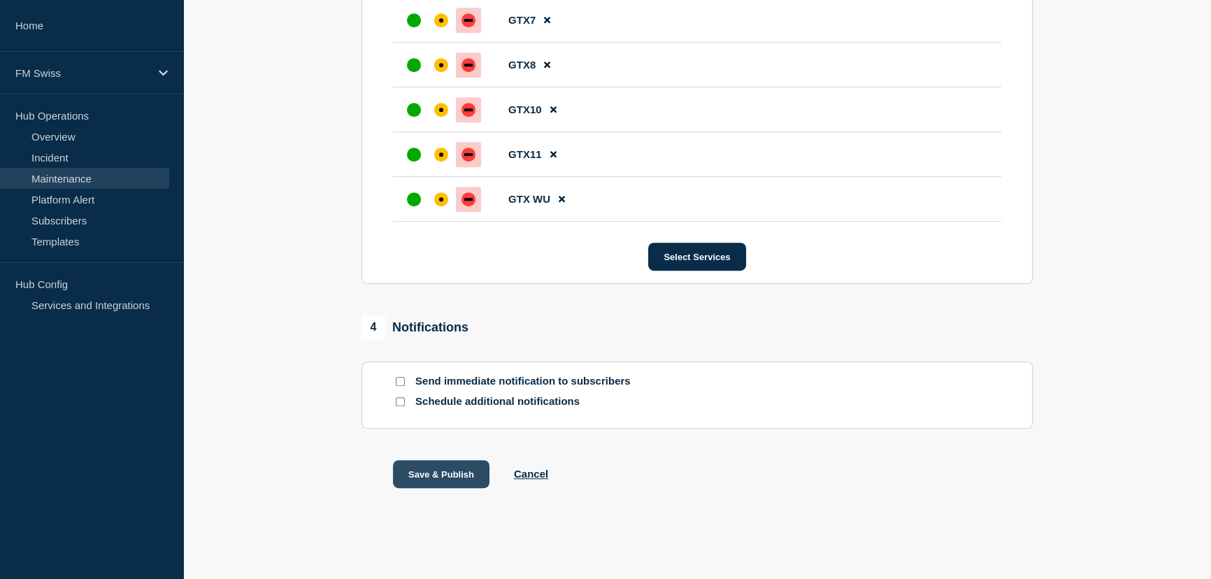
click at [449, 477] on button "Save & Publish" at bounding box center [441, 474] width 96 height 28
